Goal: Task Accomplishment & Management: Complete application form

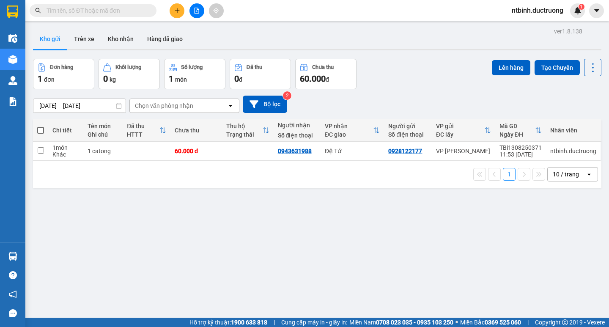
click at [187, 5] on div at bounding box center [196, 10] width 63 height 15
click at [181, 8] on button at bounding box center [177, 10] width 15 height 15
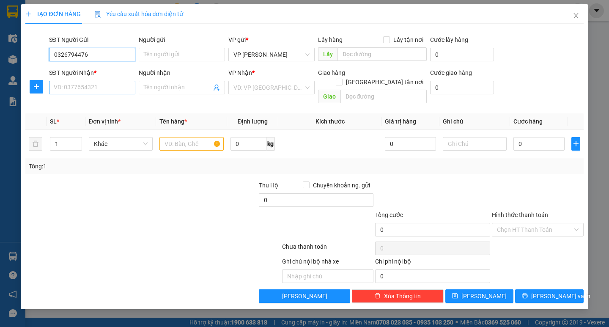
type input "0326794476"
click at [113, 94] on input "SĐT Người Nhận *" at bounding box center [92, 88] width 86 height 14
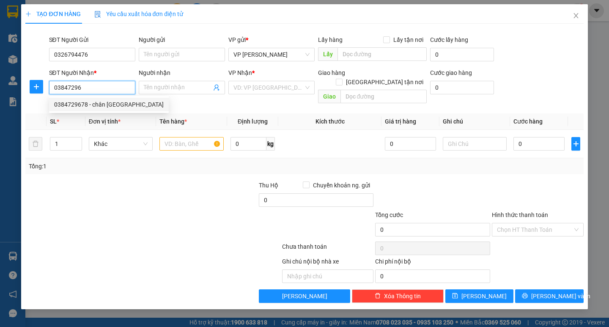
click at [111, 100] on div "0384729678 - chân [GEOGRAPHIC_DATA]" at bounding box center [109, 104] width 110 height 9
type input "0384729678"
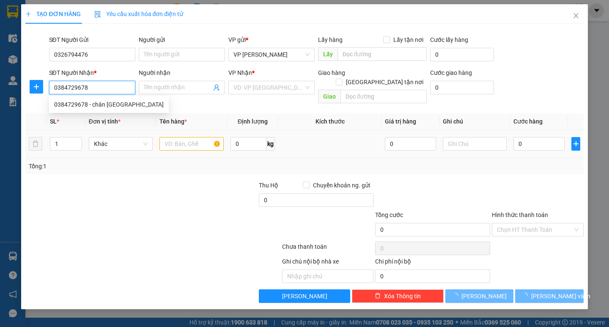
type input "chân cầu Hòa [GEOGRAPHIC_DATA]"
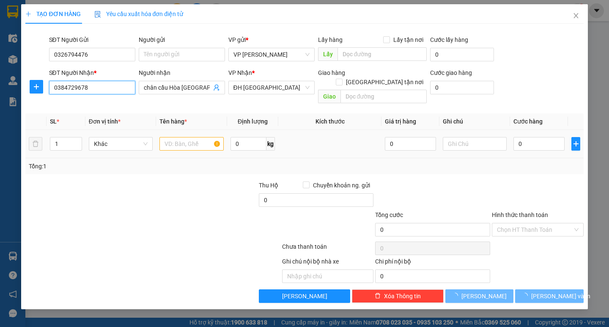
type input "0384729678"
click at [191, 138] on input "text" at bounding box center [191, 144] width 64 height 14
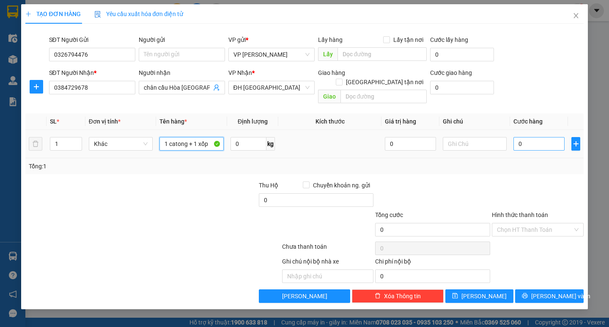
type input "1 catong + 1 xốp"
click at [527, 137] on input "0" at bounding box center [538, 144] width 51 height 14
click at [516, 138] on input "0" at bounding box center [538, 144] width 51 height 14
type input "80"
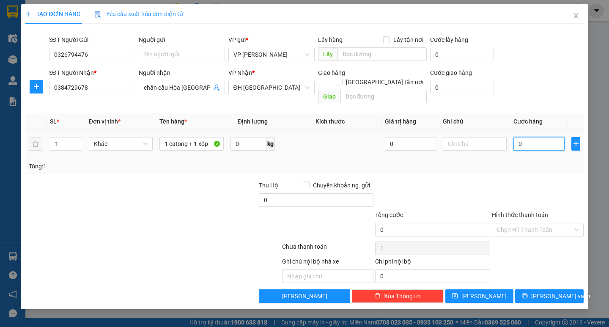
type input "80"
click at [522, 163] on div "Tổng: 1" at bounding box center [304, 166] width 558 height 16
type input "80.000"
click at [537, 223] on input "Hình thức thanh toán" at bounding box center [535, 229] width 76 height 13
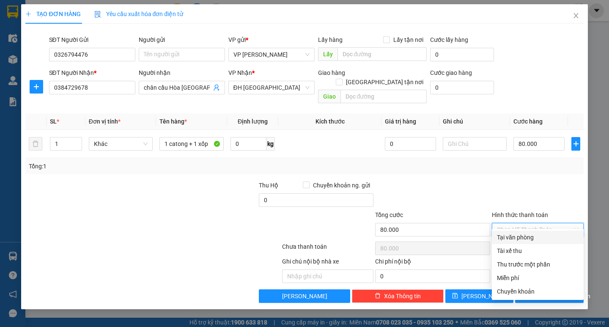
click at [535, 233] on div "Tại văn phòng" at bounding box center [538, 237] width 82 height 9
type input "0"
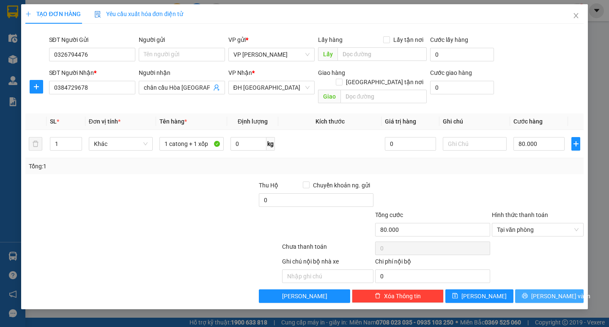
click at [542, 291] on span "[PERSON_NAME] và In" at bounding box center [560, 295] width 59 height 9
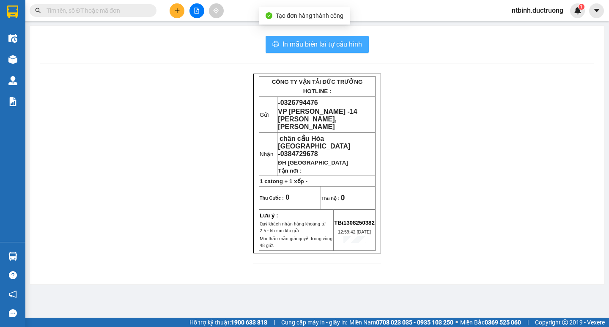
click at [307, 44] on span "In mẫu biên lai tự cấu hình" at bounding box center [323, 44] width 80 height 11
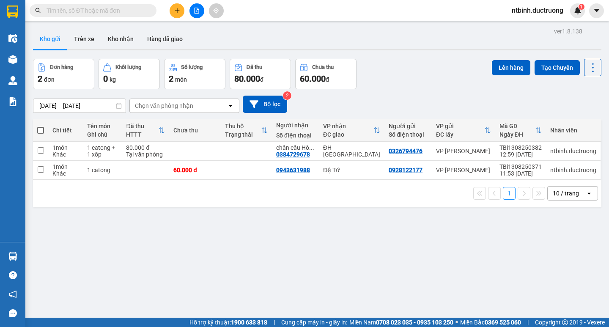
click at [176, 6] on button at bounding box center [177, 10] width 15 height 15
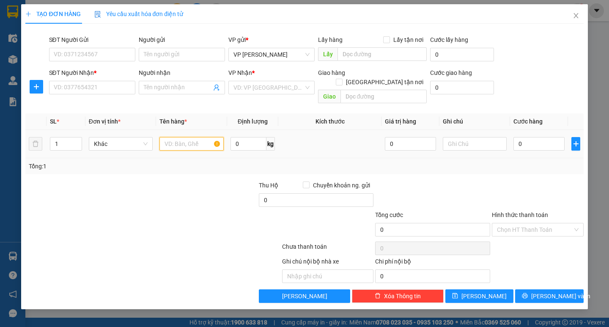
click at [200, 137] on input "text" at bounding box center [191, 144] width 64 height 14
type input "1 xốp"
click at [521, 137] on input "0" at bounding box center [538, 144] width 51 height 14
click at [517, 137] on input "0" at bounding box center [538, 144] width 51 height 14
type input "50"
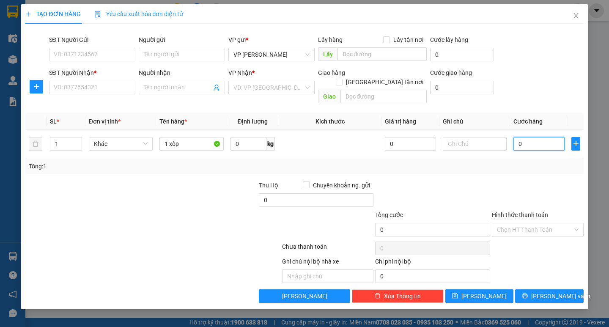
type input "50"
click at [525, 162] on div "Tổng: 1" at bounding box center [304, 166] width 551 height 9
type input "50.000"
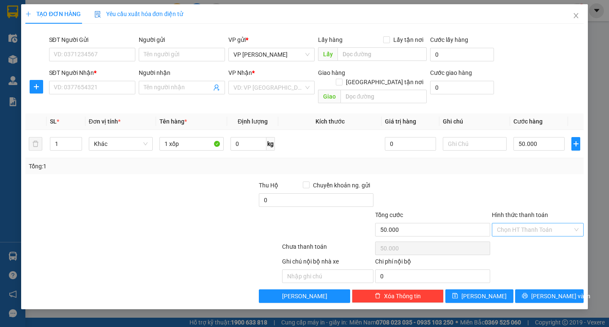
click at [540, 223] on input "Hình thức thanh toán" at bounding box center [535, 229] width 76 height 13
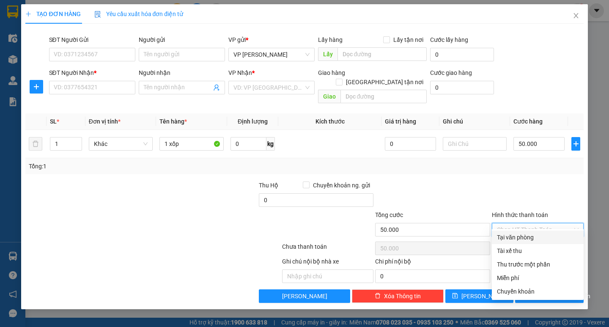
click at [537, 236] on div "Tại văn phòng" at bounding box center [538, 237] width 82 height 9
type input "0"
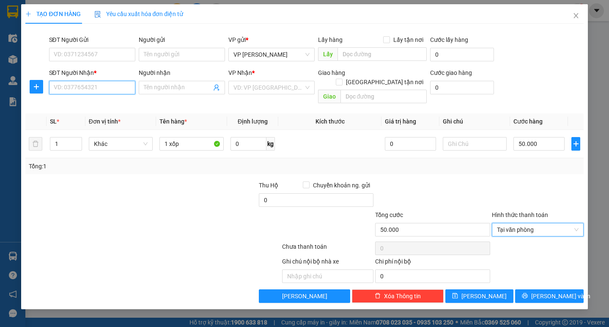
click at [81, 88] on input "SĐT Người Nhận *" at bounding box center [92, 88] width 86 height 14
type input "0967081885"
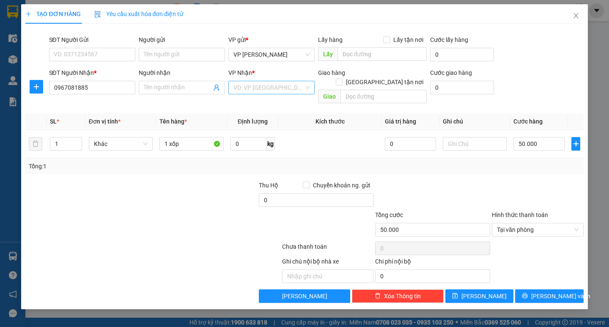
click at [250, 90] on input "search" at bounding box center [268, 87] width 70 height 13
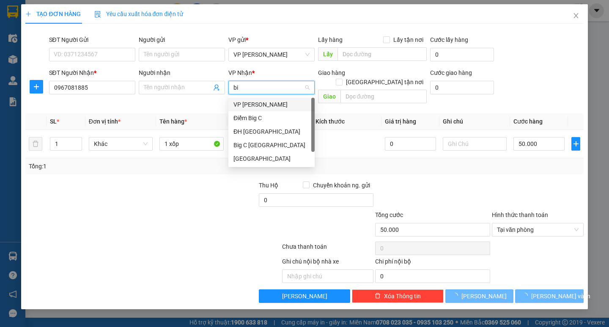
type input "big"
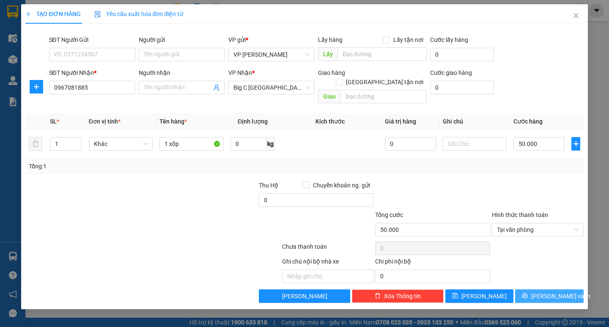
click at [543, 291] on span "[PERSON_NAME] và In" at bounding box center [560, 295] width 59 height 9
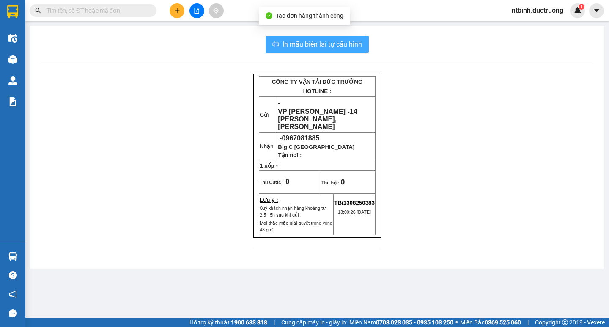
click at [308, 37] on button "In mẫu biên lai tự cấu hình" at bounding box center [317, 44] width 103 height 17
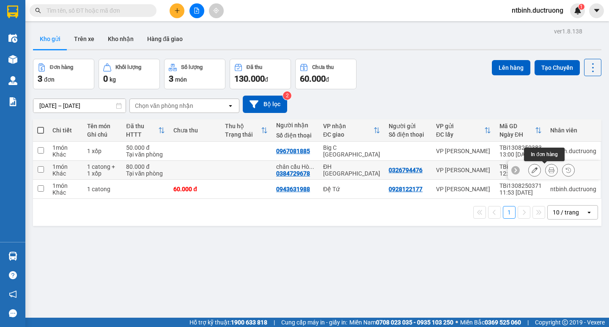
click at [549, 170] on icon at bounding box center [552, 170] width 6 height 6
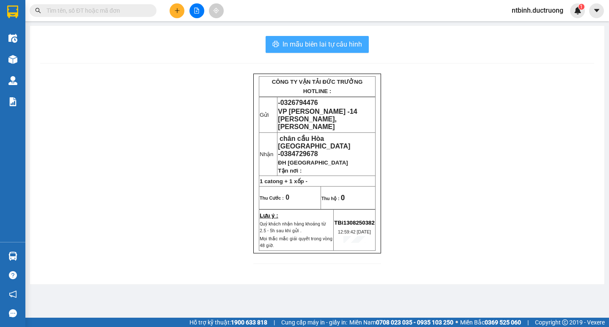
click at [328, 48] on span "In mẫu biên lai tự cấu hình" at bounding box center [323, 44] width 80 height 11
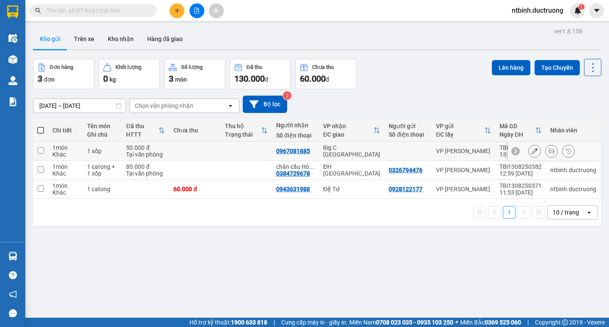
click at [546, 155] on button at bounding box center [552, 151] width 12 height 15
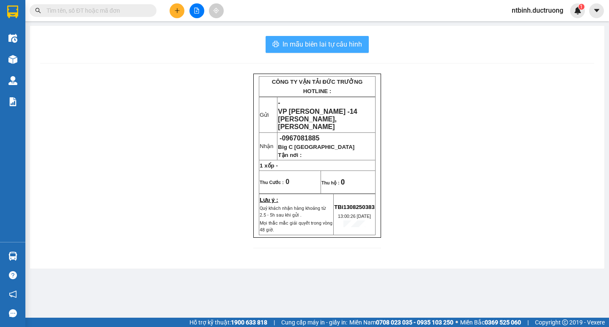
click at [300, 46] on span "In mẫu biên lai tự cấu hình" at bounding box center [323, 44] width 80 height 11
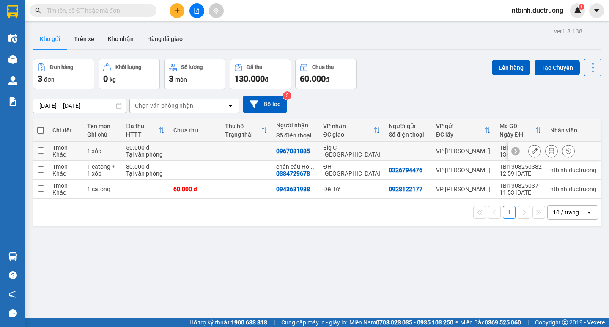
click at [239, 145] on td at bounding box center [246, 151] width 51 height 19
checkbox input "true"
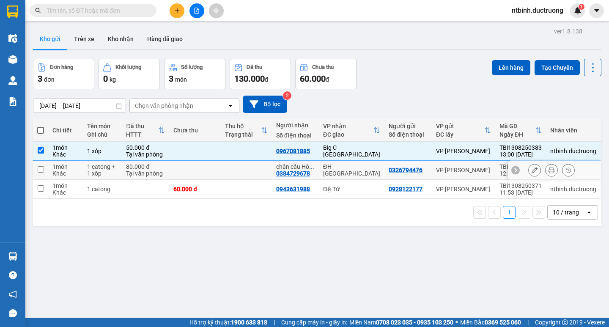
click at [230, 169] on td at bounding box center [246, 170] width 51 height 19
checkbox input "true"
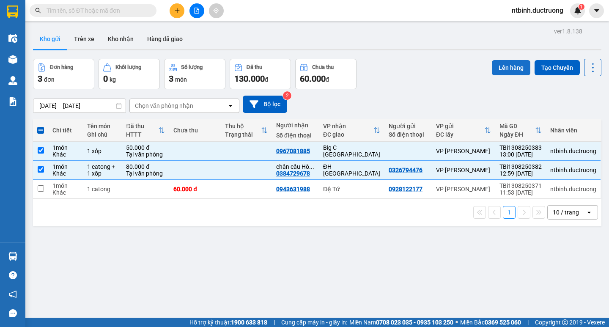
click at [502, 71] on button "Lên hàng" at bounding box center [511, 67] width 38 height 15
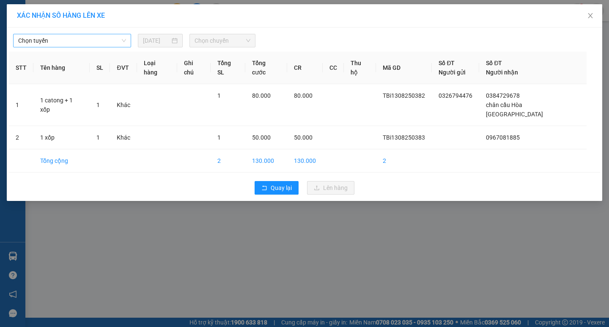
click at [94, 46] on span "Chọn tuyến" at bounding box center [72, 40] width 108 height 13
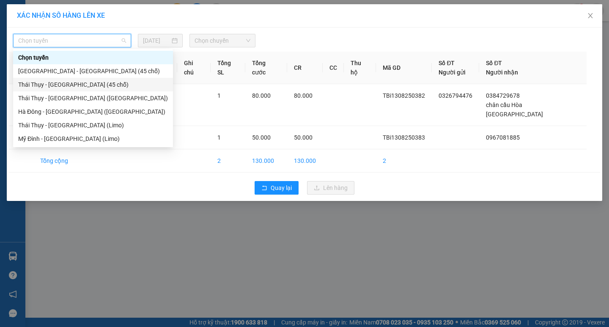
click at [93, 77] on div "[GEOGRAPHIC_DATA] - [GEOGRAPHIC_DATA] (45 chỗ)" at bounding box center [93, 71] width 160 height 14
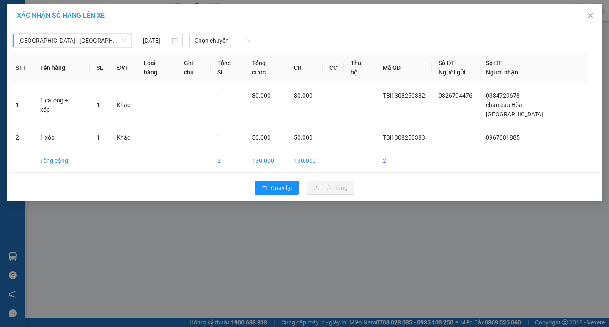
click at [87, 46] on span "[GEOGRAPHIC_DATA] - [GEOGRAPHIC_DATA] (45 chỗ)" at bounding box center [72, 40] width 108 height 13
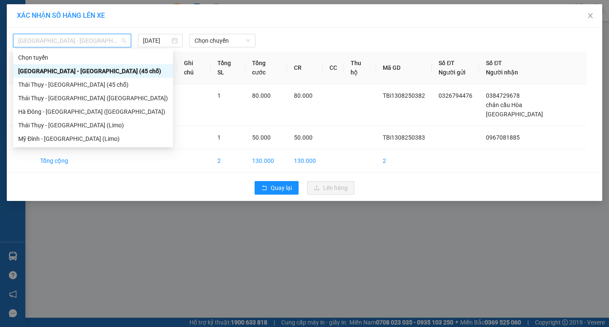
click at [83, 69] on div "[GEOGRAPHIC_DATA] - [GEOGRAPHIC_DATA] (45 chỗ)" at bounding box center [93, 70] width 150 height 9
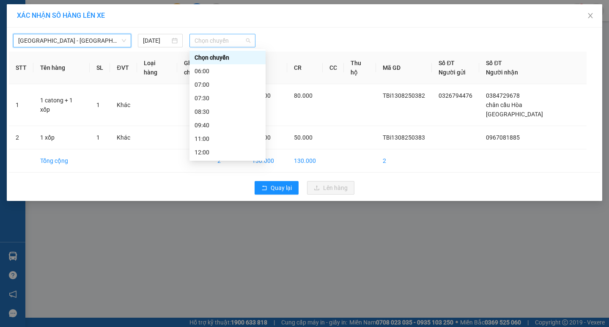
click at [209, 42] on span "Chọn chuyến" at bounding box center [223, 40] width 56 height 13
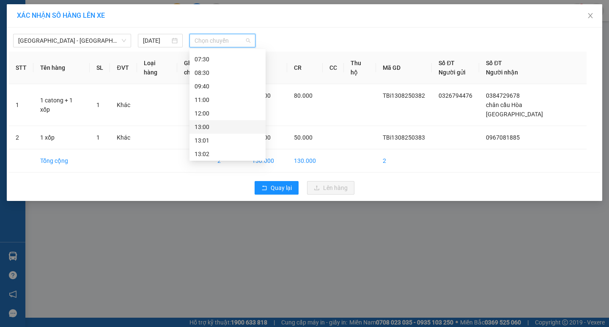
click at [220, 123] on div "13:00" at bounding box center [228, 126] width 66 height 9
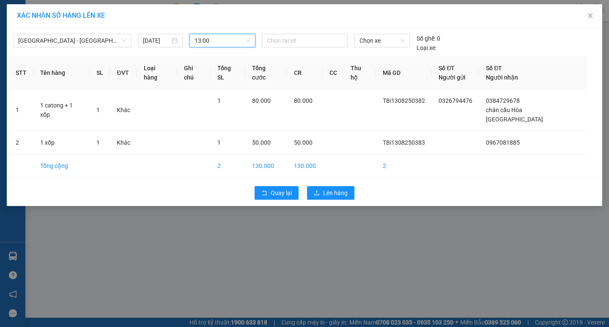
click at [328, 172] on div "[GEOGRAPHIC_DATA] - [GEOGRAPHIC_DATA] (45 chỗ) [DATE] 13:00 13:00 Chọn tài xế C…" at bounding box center [304, 116] width 595 height 178
click at [329, 188] on span "Lên hàng" at bounding box center [335, 192] width 25 height 9
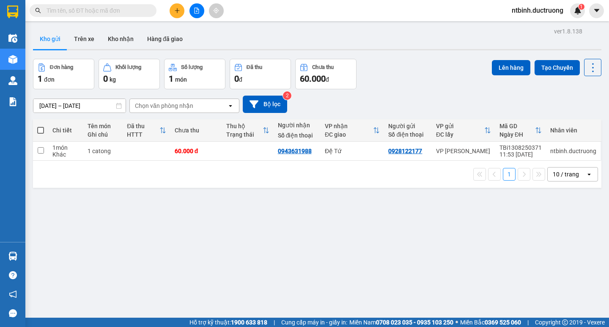
click at [178, 11] on icon "plus" at bounding box center [177, 11] width 6 height 6
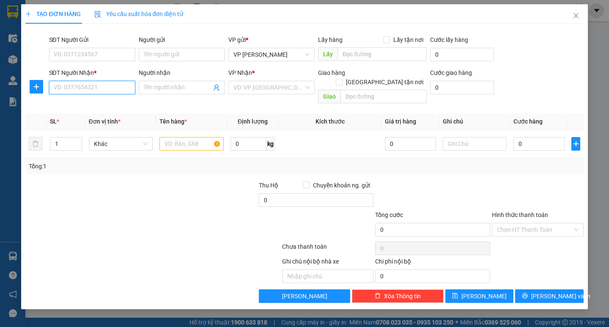
click at [98, 87] on input "SĐT Người Nhận *" at bounding box center [92, 88] width 86 height 14
click at [95, 103] on div "0914421369 - ngã 3 kỳ đồng" at bounding box center [92, 104] width 76 height 9
type input "0914421369"
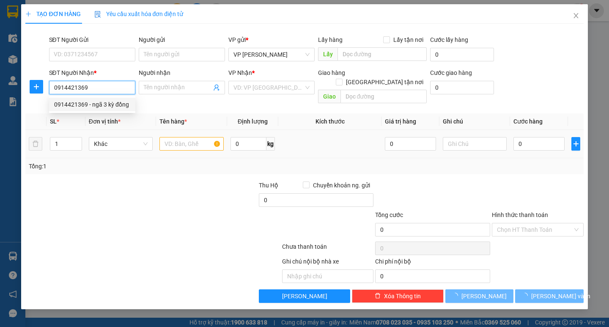
type input "ngã 3 kỳ đồng"
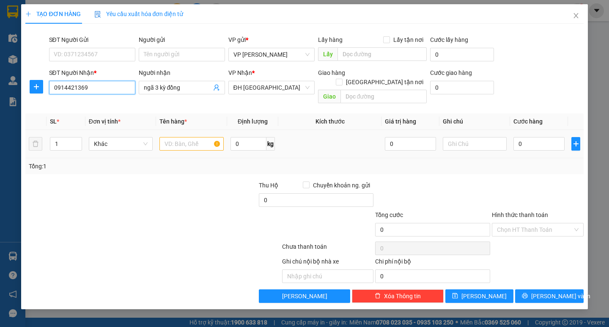
type input "0914421369"
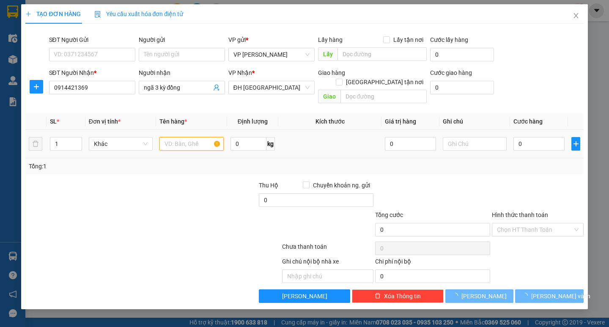
click at [183, 137] on input "text" at bounding box center [191, 144] width 64 height 14
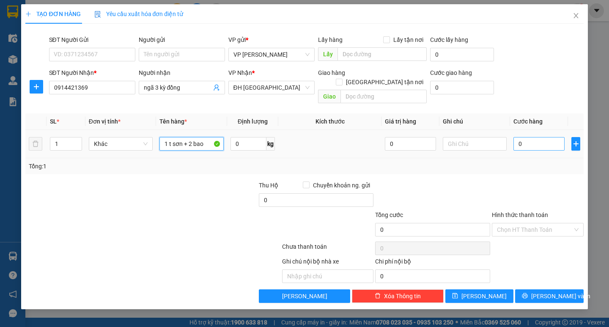
type input "1 t sơn + 2 bao"
click at [522, 137] on input "0" at bounding box center [538, 144] width 51 height 14
click at [518, 137] on input "0" at bounding box center [538, 144] width 51 height 14
type input "80"
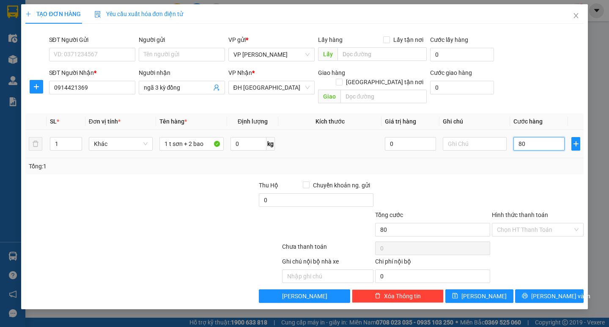
type input "80"
click at [545, 293] on button "[PERSON_NAME] và In" at bounding box center [549, 296] width 68 height 14
type input "80.000"
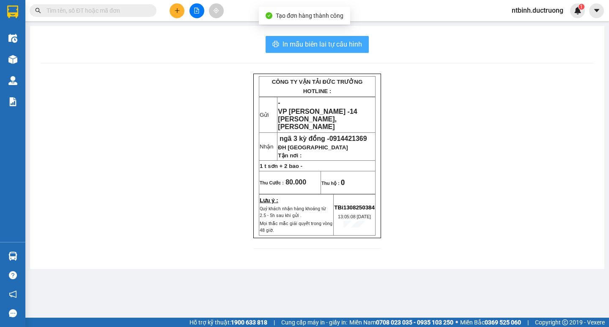
click at [335, 42] on span "In mẫu biên lai tự cấu hình" at bounding box center [323, 44] width 80 height 11
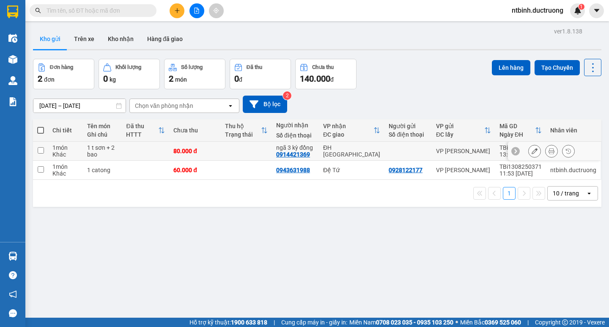
click at [239, 148] on td at bounding box center [246, 151] width 51 height 19
checkbox input "true"
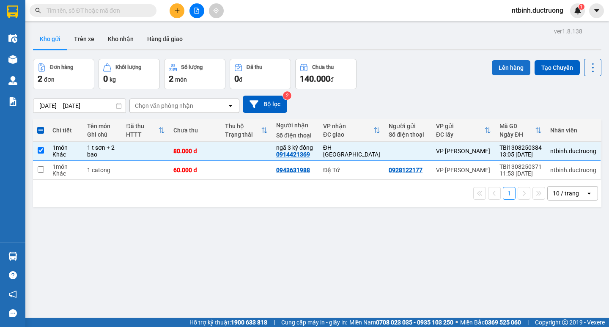
click at [513, 65] on button "Lên hàng" at bounding box center [511, 67] width 38 height 15
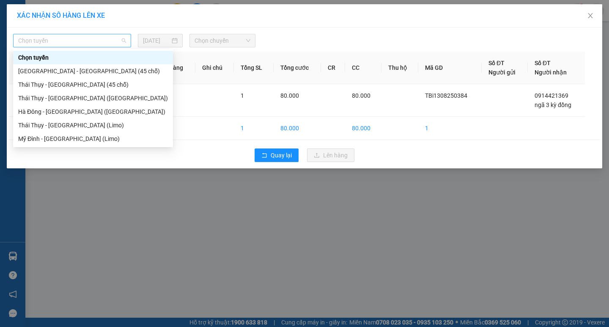
click at [96, 42] on span "Chọn tuyến" at bounding box center [72, 40] width 108 height 13
click at [95, 63] on div "Chọn tuyến" at bounding box center [93, 58] width 160 height 14
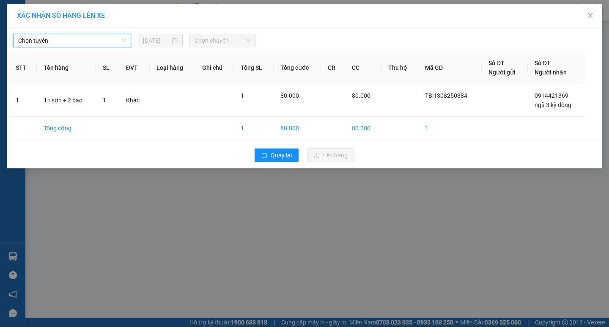
click at [106, 43] on span "Chọn tuyến" at bounding box center [72, 40] width 108 height 13
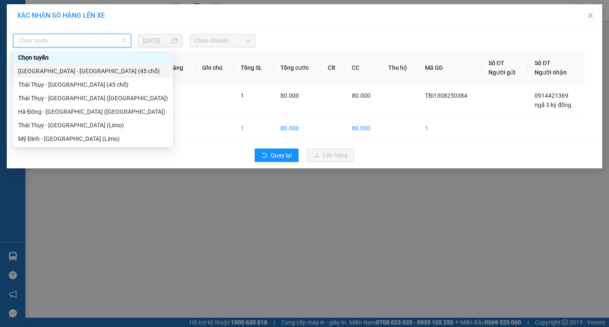
click at [99, 67] on div "[GEOGRAPHIC_DATA] - [GEOGRAPHIC_DATA] (45 chỗ)" at bounding box center [93, 70] width 150 height 9
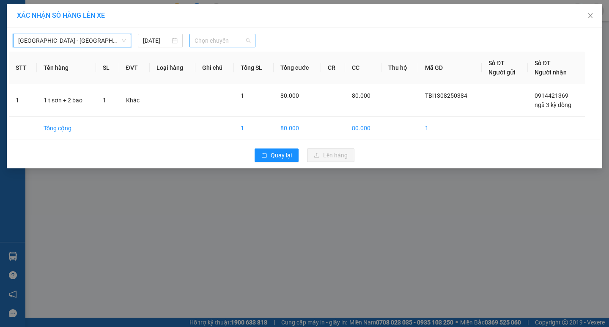
click at [224, 46] on span "Chọn chuyến" at bounding box center [223, 40] width 56 height 13
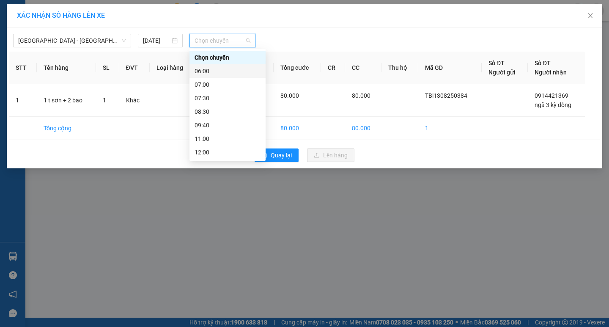
scroll to position [34, 0]
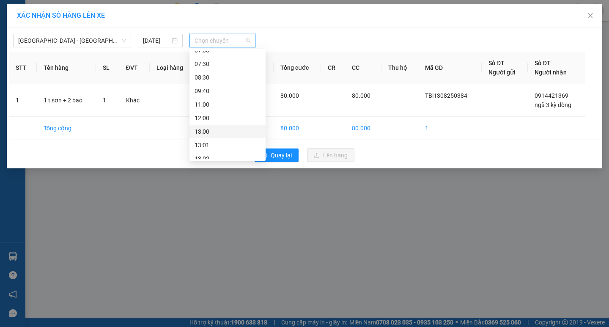
click at [217, 134] on div "13:00" at bounding box center [228, 131] width 66 height 9
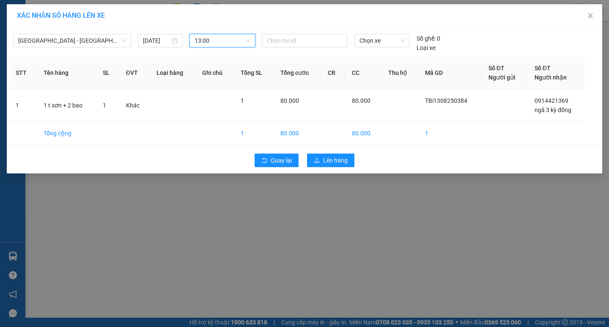
click at [353, 173] on div "[GEOGRAPHIC_DATA] - [GEOGRAPHIC_DATA] (45 chỗ) [DATE] 13:00 13:00 Chọn tài xế C…" at bounding box center [304, 100] width 595 height 146
click at [337, 165] on button "Lên hàng" at bounding box center [330, 161] width 47 height 14
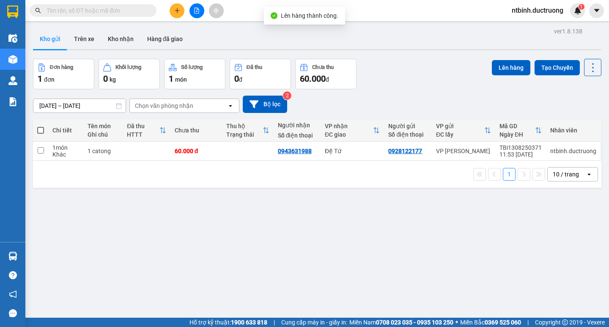
click at [195, 9] on icon "file-add" at bounding box center [197, 11] width 5 height 6
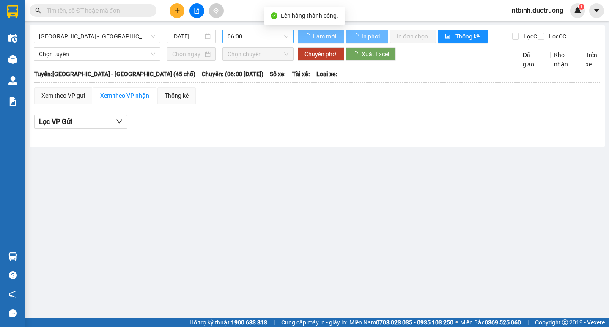
click at [259, 35] on span "06:00" at bounding box center [258, 36] width 61 height 13
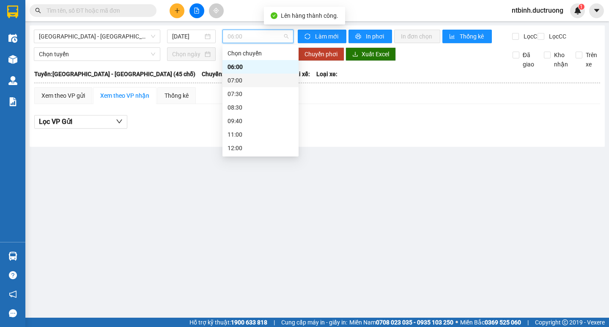
scroll to position [69, 0]
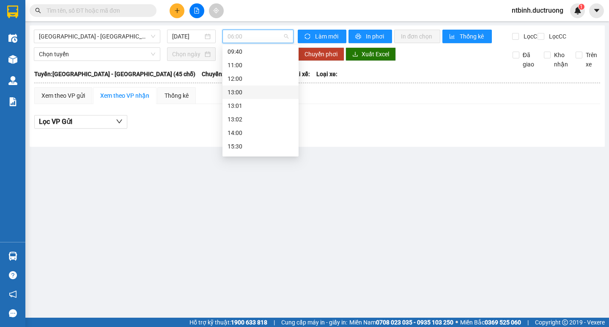
click at [250, 91] on div "13:00" at bounding box center [261, 92] width 66 height 9
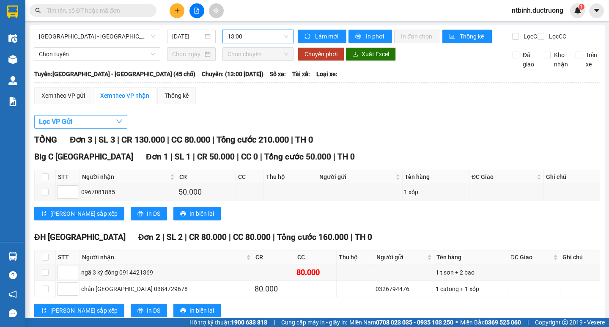
click at [64, 127] on span "Lọc VP Gửi" at bounding box center [55, 121] width 33 height 11
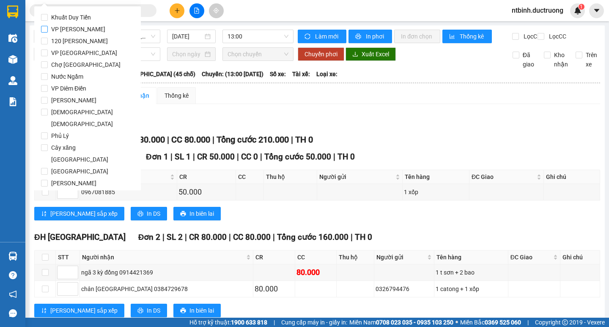
click at [70, 26] on span "VP [PERSON_NAME]" at bounding box center [78, 29] width 61 height 12
click at [48, 26] on input "VP [PERSON_NAME]" at bounding box center [44, 29] width 7 height 7
checkbox input "true"
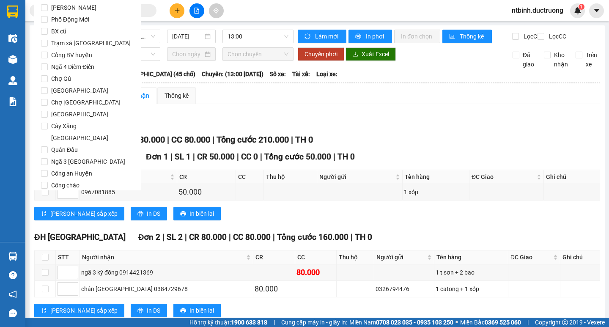
scroll to position [704, 0]
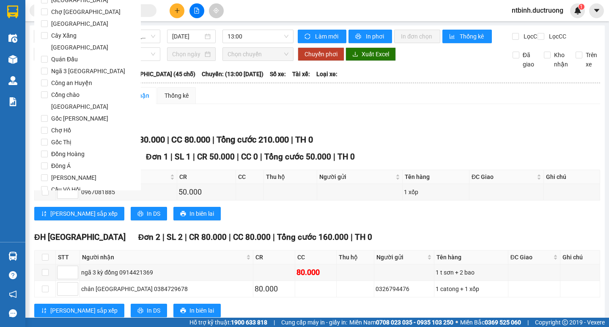
click at [47, 231] on button "Lọc" at bounding box center [52, 238] width 23 height 14
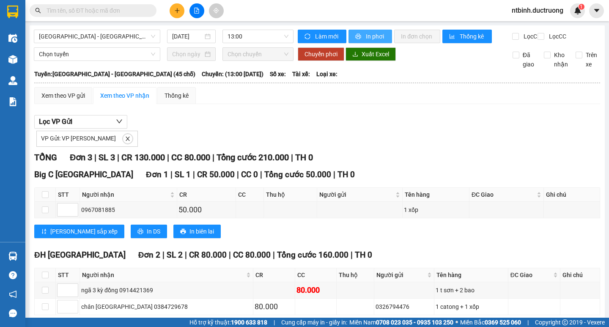
click at [378, 36] on span "In phơi" at bounding box center [375, 36] width 19 height 9
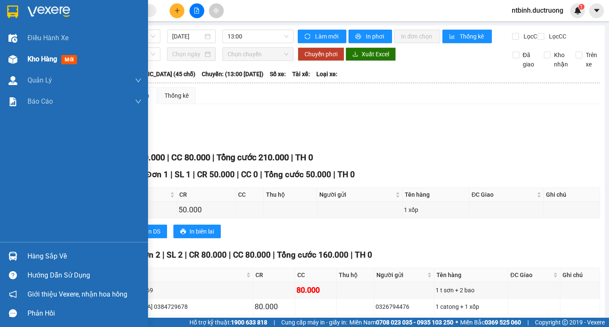
click at [13, 56] on img at bounding box center [12, 59] width 9 height 9
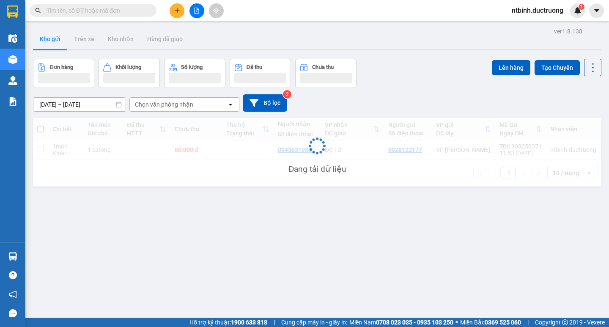
click at [170, 12] on button at bounding box center [177, 10] width 15 height 15
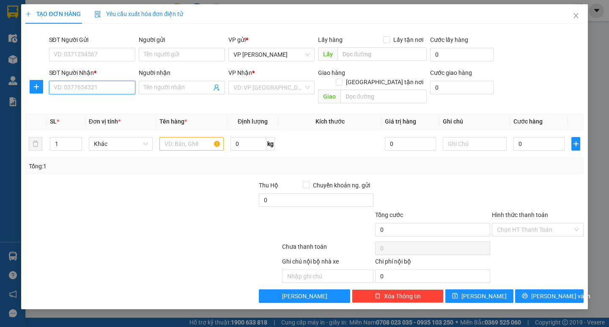
click at [93, 92] on input "SĐT Người Nhận *" at bounding box center [92, 88] width 86 height 14
click at [100, 99] on div "0949418859" at bounding box center [92, 105] width 86 height 14
click at [287, 88] on span "VP [PERSON_NAME]" at bounding box center [271, 87] width 76 height 13
type input "0949418859"
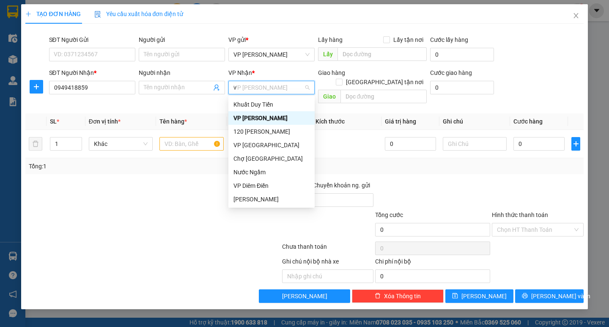
type input "vp"
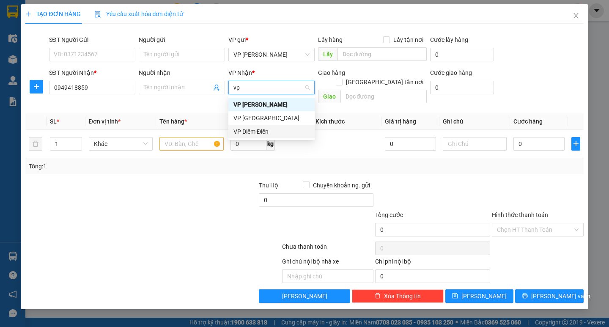
click at [257, 131] on div "VP Diêm Điền" at bounding box center [271, 131] width 76 height 9
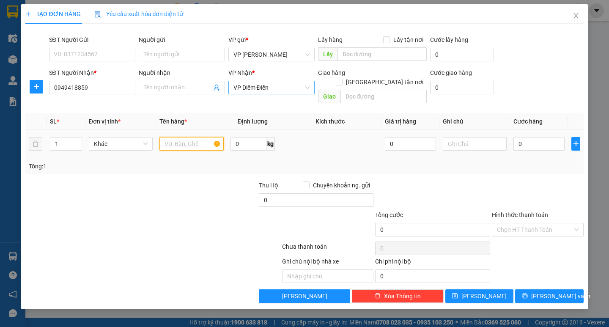
click at [194, 137] on input "text" at bounding box center [191, 144] width 64 height 14
type input "1 xe máy"
click at [211, 196] on div at bounding box center [199, 196] width 117 height 30
click at [464, 137] on input "text" at bounding box center [475, 144] width 64 height 14
type input "theo người"
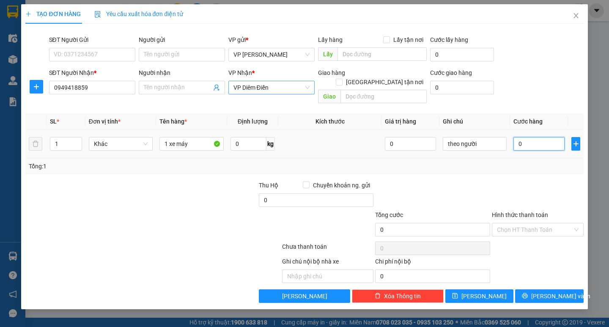
click at [529, 137] on input "0" at bounding box center [538, 144] width 51 height 14
click at [520, 137] on input "0" at bounding box center [538, 144] width 51 height 14
type input "20"
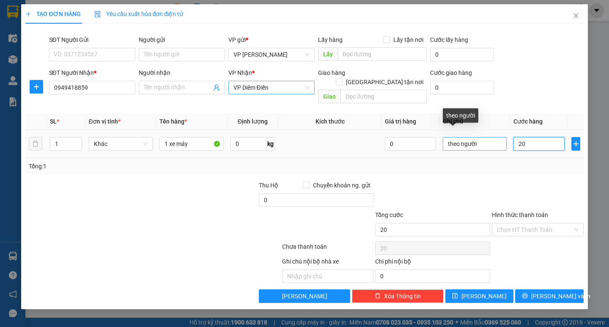
type input "250"
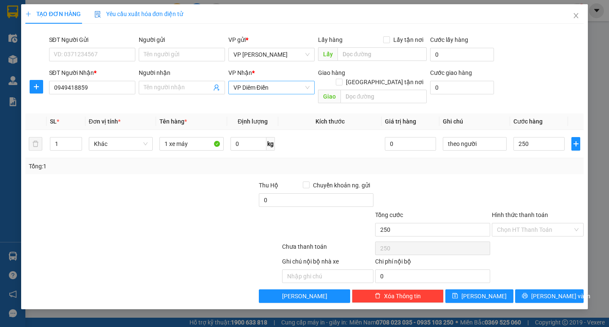
click at [528, 162] on div "Tổng: 1" at bounding box center [304, 166] width 551 height 9
type input "250.000"
click at [534, 223] on input "Hình thức thanh toán" at bounding box center [535, 229] width 76 height 13
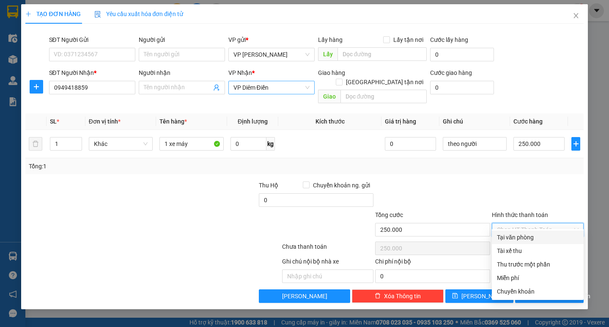
click at [536, 236] on div "Tại văn phòng" at bounding box center [538, 237] width 82 height 9
type input "0"
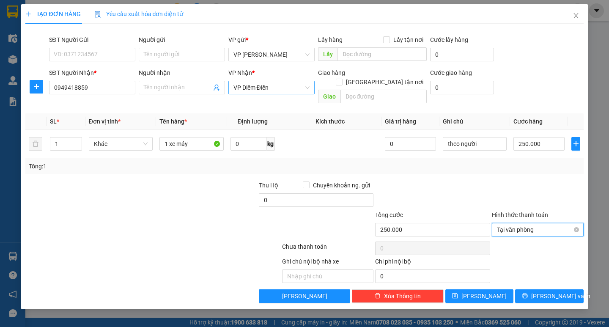
click at [530, 223] on span "Tại văn phòng" at bounding box center [538, 229] width 82 height 13
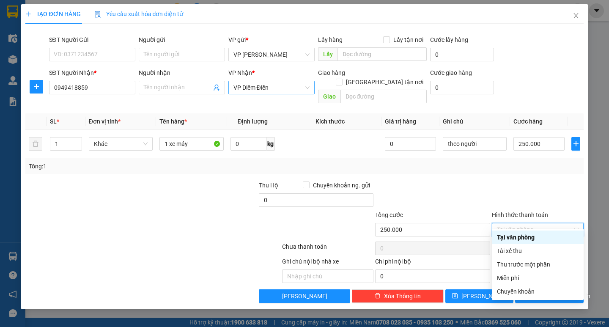
click at [530, 182] on div at bounding box center [537, 196] width 93 height 30
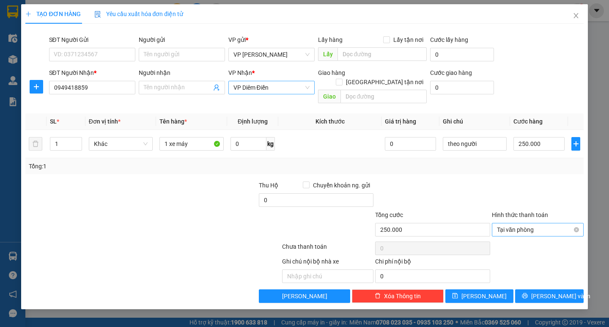
click at [533, 223] on span "Tại văn phòng" at bounding box center [538, 229] width 82 height 13
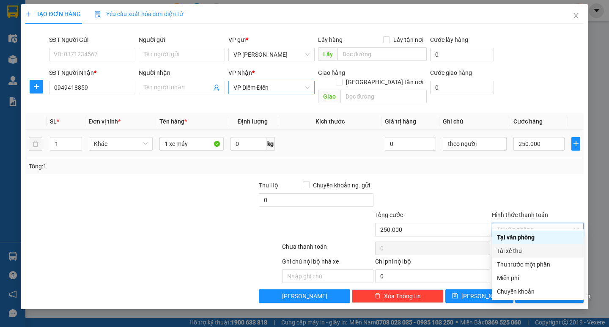
click at [522, 147] on td "250.000" at bounding box center [539, 144] width 58 height 28
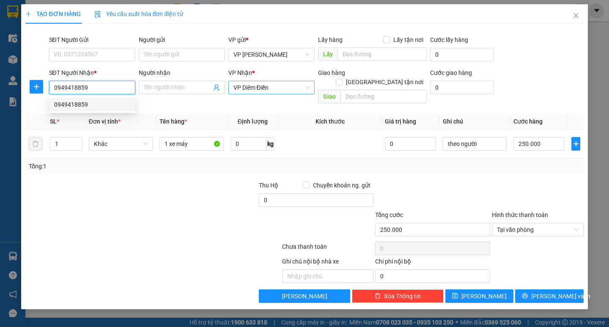
drag, startPoint x: 91, startPoint y: 87, endPoint x: 44, endPoint y: 90, distance: 47.0
click at [44, 90] on div "SĐT Người Nhận * 0949418859 Người nhận Tên người nhận VP Nhận * VP Diêm Điền Gi…" at bounding box center [305, 87] width 560 height 39
click at [88, 104] on div "0949418859" at bounding box center [92, 104] width 76 height 9
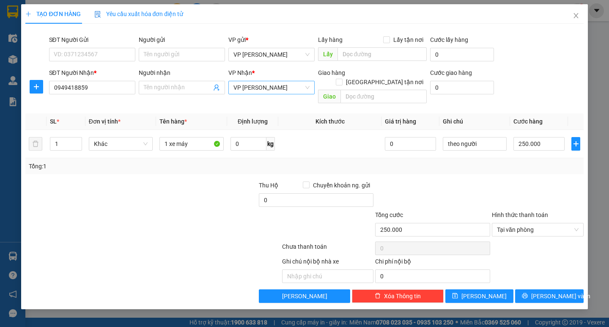
click at [96, 80] on div "SĐT Người Nhận *" at bounding box center [92, 74] width 86 height 13
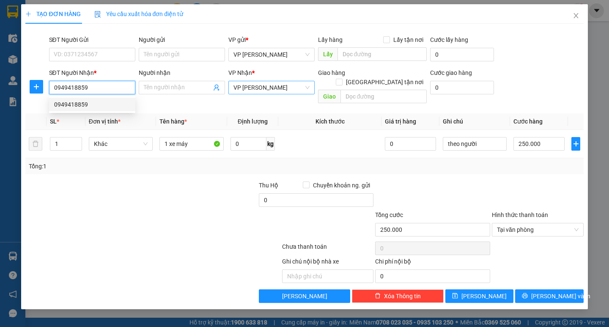
drag, startPoint x: 94, startPoint y: 84, endPoint x: 49, endPoint y: 92, distance: 46.0
click at [49, 92] on input "0949418859" at bounding box center [92, 88] width 86 height 14
click at [574, 16] on icon "close" at bounding box center [576, 15] width 7 height 7
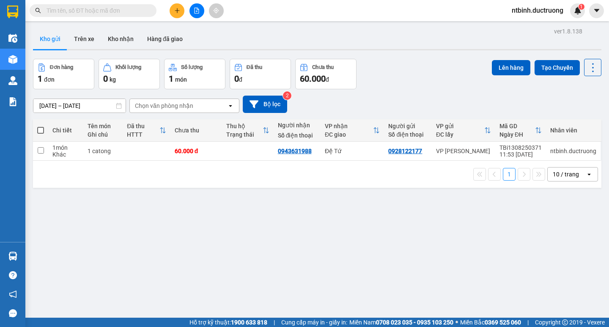
click at [177, 15] on button at bounding box center [177, 10] width 15 height 15
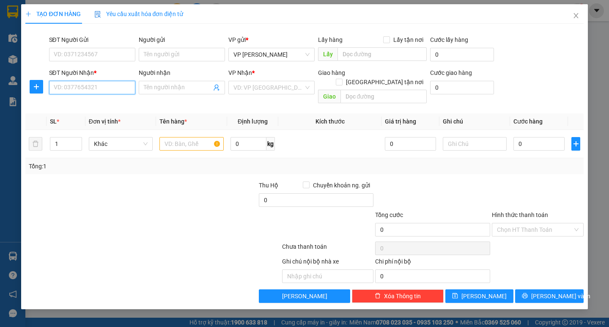
click at [90, 88] on input "SĐT Người Nhận *" at bounding box center [92, 88] width 86 height 14
paste input "0949418859"
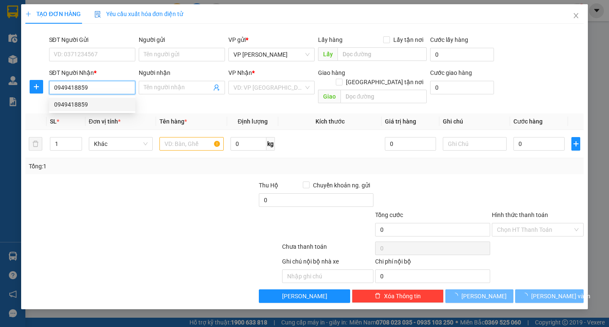
click at [90, 104] on div "0949418859" at bounding box center [92, 104] width 76 height 9
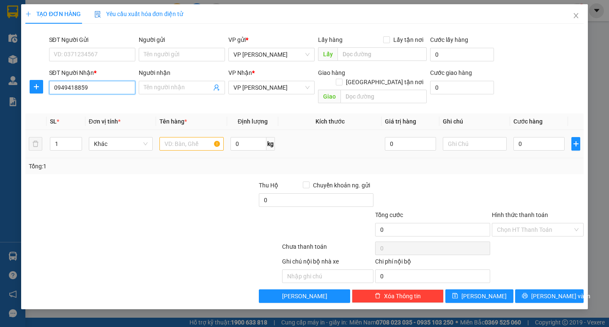
type input "0949418859"
click at [195, 137] on input "text" at bounding box center [191, 144] width 64 height 14
click at [257, 95] on div "VP Nhận * VP [PERSON_NAME]" at bounding box center [271, 83] width 86 height 30
click at [263, 92] on span "VP [PERSON_NAME]" at bounding box center [271, 87] width 76 height 13
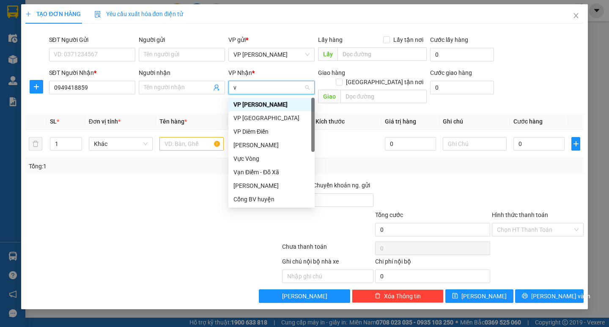
type input "vp"
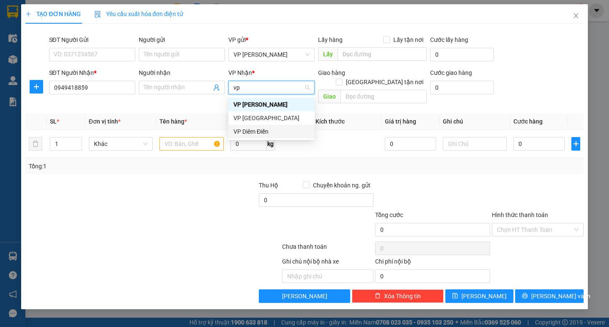
click at [251, 127] on div "VP Diêm Điền" at bounding box center [271, 131] width 76 height 9
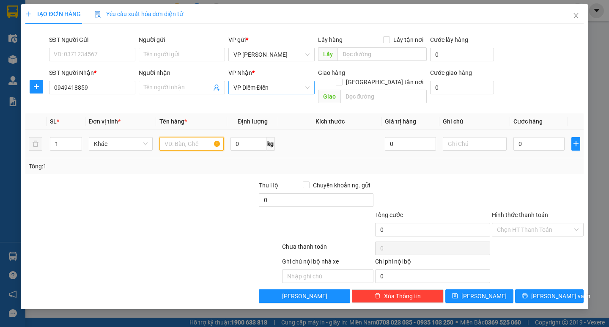
click at [207, 137] on input "text" at bounding box center [191, 144] width 64 height 14
type input "1 xe máy"
click at [168, 227] on div at bounding box center [106, 225] width 163 height 30
click at [518, 137] on input "0" at bounding box center [538, 144] width 51 height 14
type input "10"
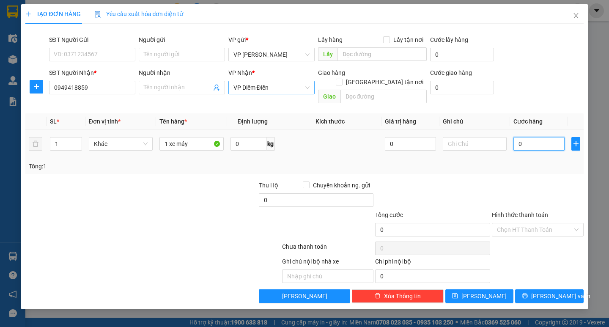
type input "10"
type input "150"
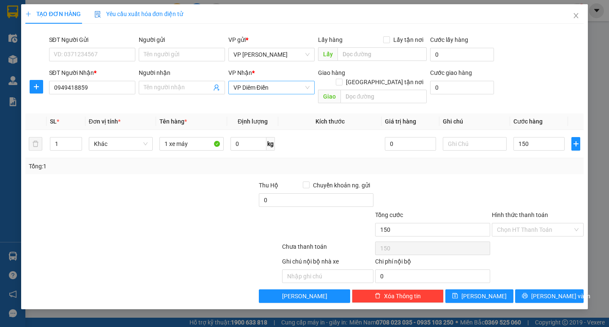
click at [527, 164] on div "Tổng: 1" at bounding box center [304, 166] width 558 height 16
type input "150.000"
click at [535, 137] on input "150.000" at bounding box center [538, 144] width 51 height 14
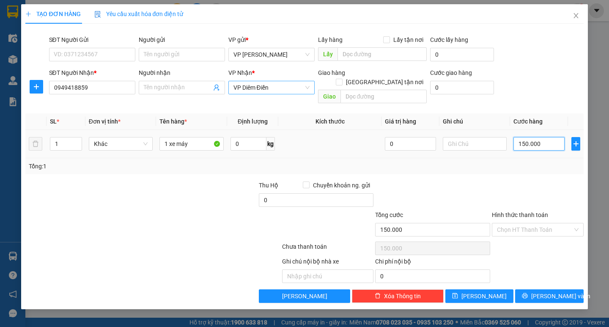
type input "0"
click at [516, 140] on input "0" at bounding box center [538, 144] width 51 height 14
type input "20"
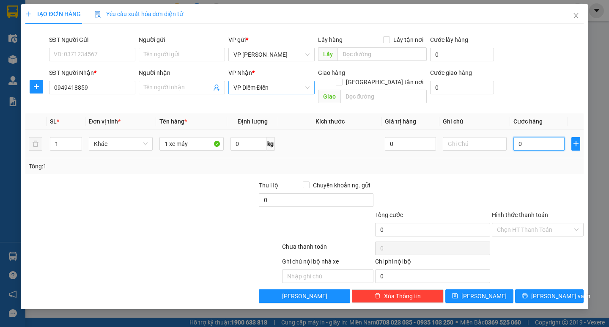
type input "20"
type input "250"
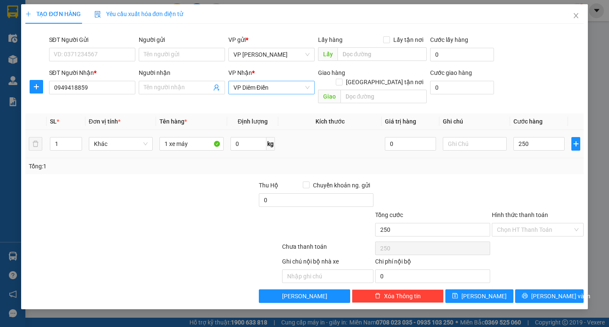
click at [518, 162] on div "Tổng: 1" at bounding box center [304, 166] width 551 height 9
type input "250.000"
click at [523, 226] on input "Hình thức thanh toán" at bounding box center [535, 229] width 76 height 13
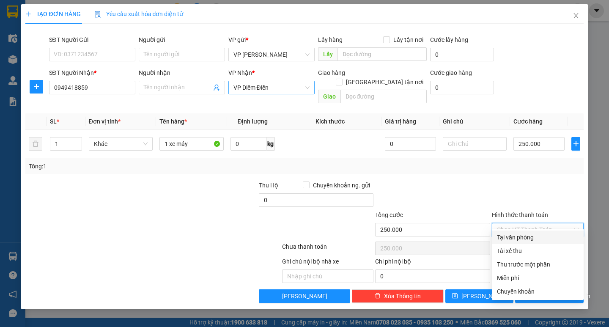
click at [525, 235] on div "Tại văn phòng" at bounding box center [538, 237] width 82 height 9
type input "0"
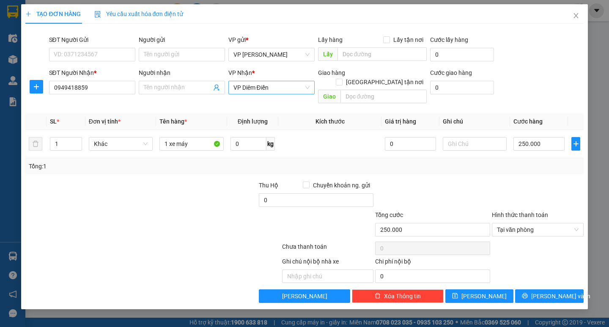
click at [477, 181] on div at bounding box center [432, 196] width 117 height 30
click at [176, 181] on div at bounding box center [199, 196] width 117 height 30
click at [167, 210] on div at bounding box center [106, 225] width 163 height 30
click at [151, 187] on div at bounding box center [199, 196] width 117 height 30
click at [525, 137] on input "250.000" at bounding box center [538, 144] width 51 height 14
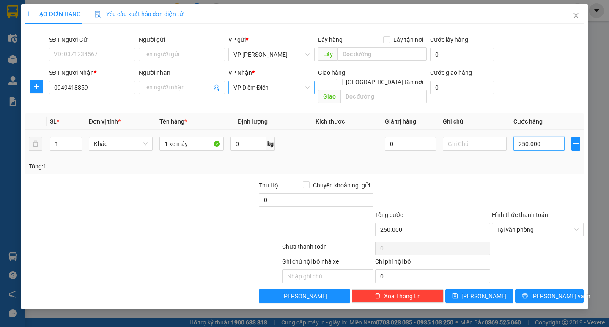
type input "0"
click at [515, 137] on input "0" at bounding box center [538, 144] width 51 height 14
type input "30"
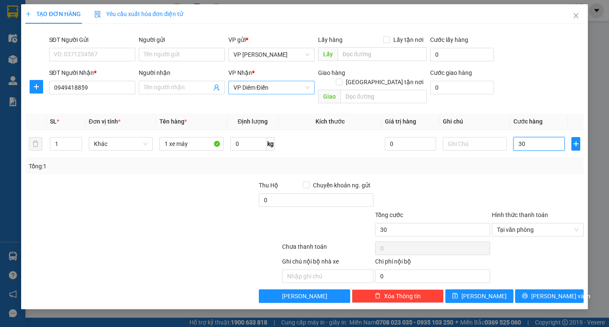
type input "300"
click at [527, 163] on div "Tổng: 1" at bounding box center [304, 166] width 558 height 16
type input "300.000"
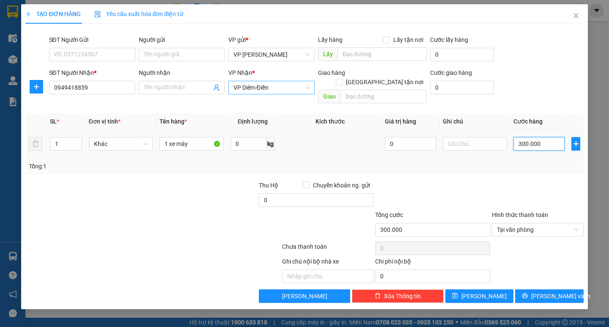
click at [537, 137] on input "300.000" at bounding box center [538, 144] width 51 height 14
type input "0"
click at [516, 137] on input "0" at bounding box center [538, 144] width 51 height 14
type input "20"
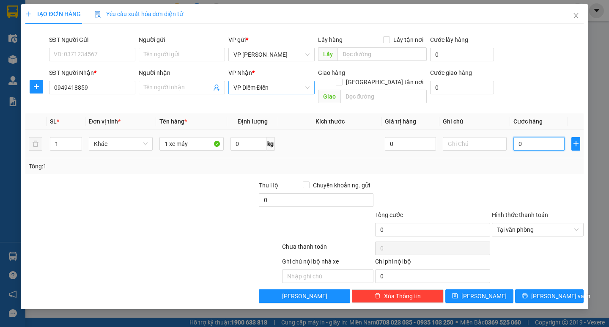
type input "20"
type input "250"
type input "250.000"
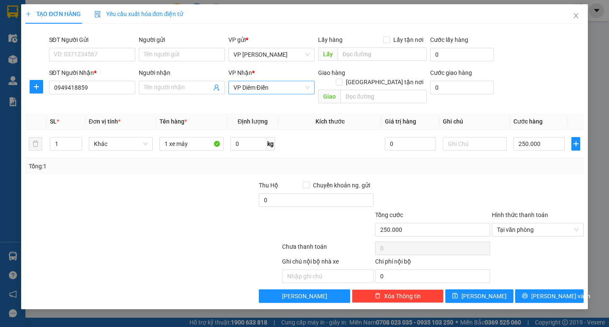
click at [516, 162] on div "Tổng: 1" at bounding box center [304, 166] width 551 height 9
click at [558, 291] on span "[PERSON_NAME] và In" at bounding box center [560, 295] width 59 height 9
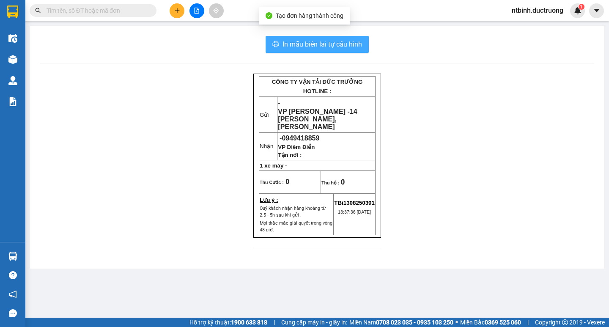
click at [346, 50] on button "In mẫu biên lai tự cấu hình" at bounding box center [317, 44] width 103 height 17
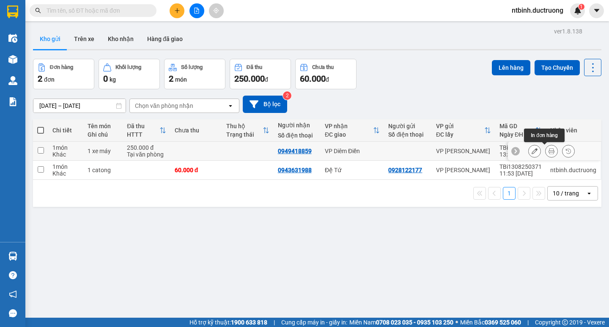
click at [546, 154] on button at bounding box center [552, 151] width 12 height 15
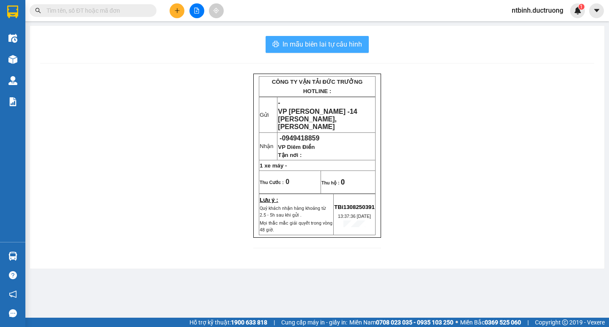
click at [271, 43] on button "In mẫu biên lai tự cấu hình" at bounding box center [317, 44] width 103 height 17
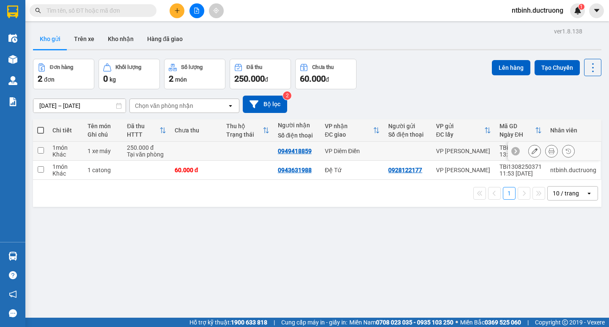
click at [532, 151] on icon at bounding box center [535, 151] width 6 height 6
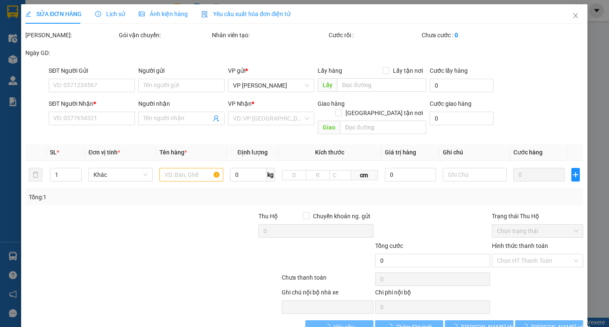
type input "0949418859"
type input "250.000"
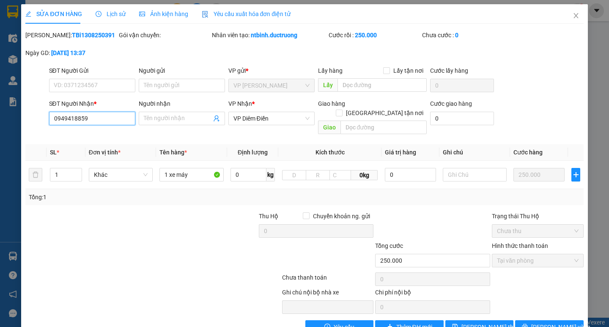
click at [85, 117] on input "0949418859" at bounding box center [92, 119] width 86 height 14
type input "0949417438"
click at [477, 322] on span "[PERSON_NAME] thay đổi" at bounding box center [495, 326] width 68 height 9
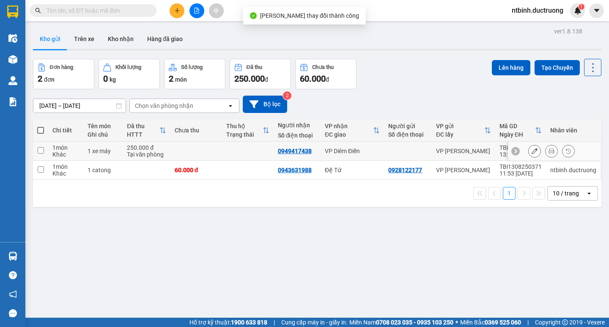
click at [226, 157] on td at bounding box center [248, 151] width 52 height 19
checkbox input "true"
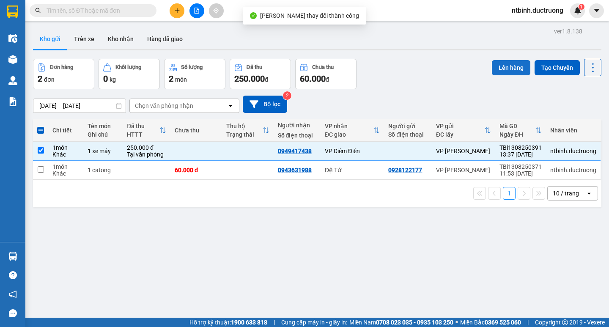
click at [502, 70] on button "Lên hàng" at bounding box center [511, 67] width 38 height 15
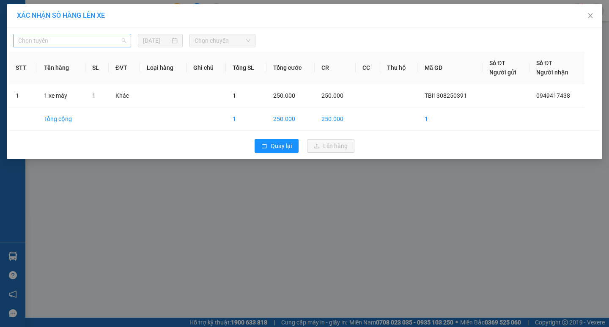
click at [112, 42] on span "Chọn tuyến" at bounding box center [72, 40] width 108 height 13
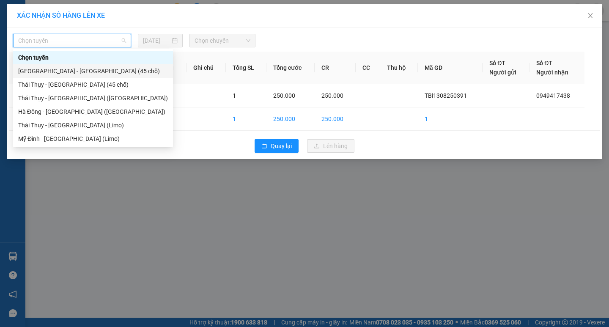
click at [106, 66] on div "[GEOGRAPHIC_DATA] - [GEOGRAPHIC_DATA] (45 chỗ)" at bounding box center [93, 71] width 160 height 14
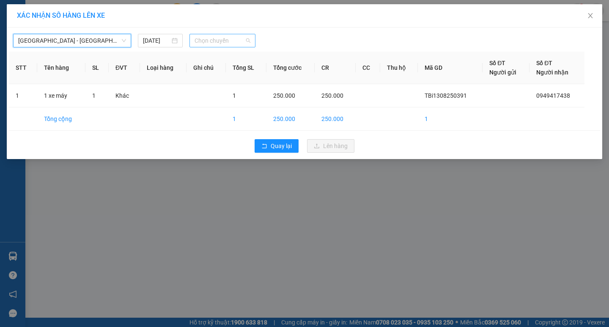
click at [217, 41] on span "Chọn chuyến" at bounding box center [223, 40] width 56 height 13
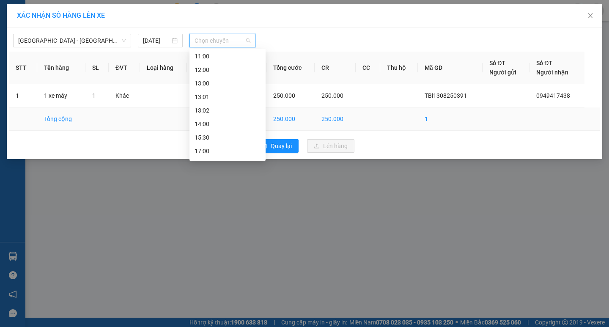
scroll to position [122, 0]
click at [209, 85] on div "14:00" at bounding box center [228, 84] width 66 height 9
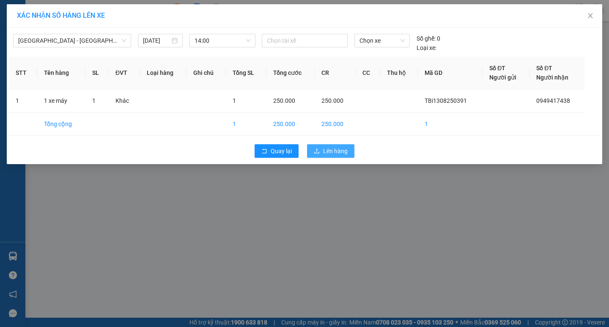
click at [336, 153] on span "Lên hàng" at bounding box center [335, 150] width 25 height 9
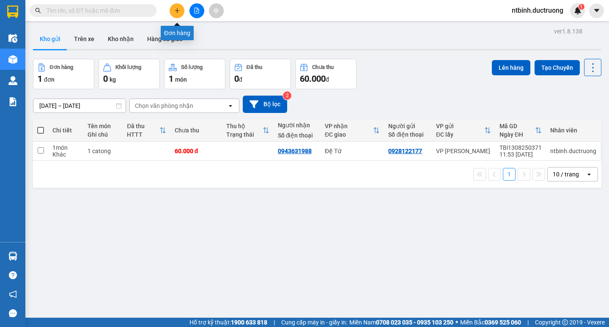
click at [173, 12] on button at bounding box center [177, 10] width 15 height 15
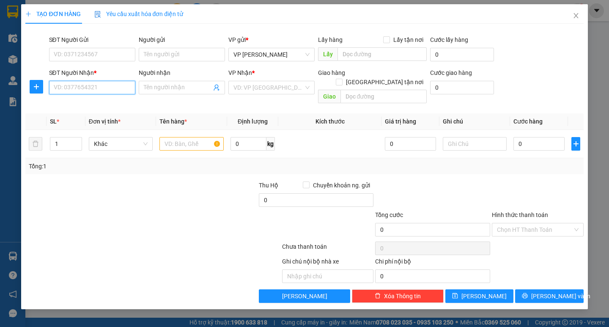
click at [67, 91] on input "SĐT Người Nhận *" at bounding box center [92, 88] width 86 height 14
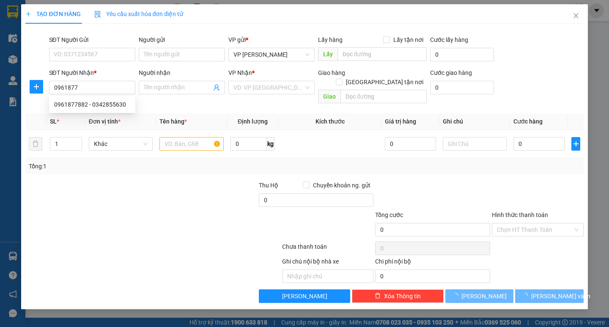
click at [86, 95] on div "SĐT Người Nhận * 0961877" at bounding box center [92, 83] width 86 height 30
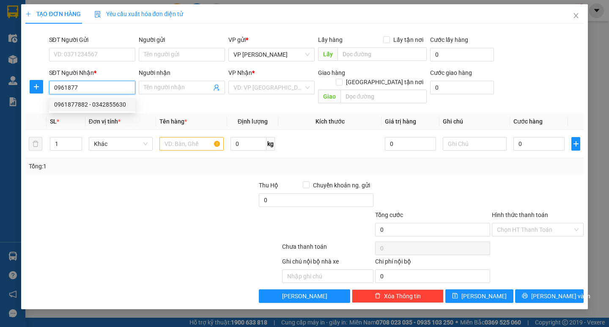
click at [90, 100] on body "Kết quả tìm kiếm ( 0 ) Bộ lọc No Data ntbinh.ductruong 1 Điều hành xe Kho hàng …" at bounding box center [304, 163] width 609 height 327
click at [91, 85] on input "0961877" at bounding box center [92, 88] width 86 height 14
click at [96, 104] on div "0961877882 - 0342855630" at bounding box center [92, 104] width 76 height 9
type input "0961877882"
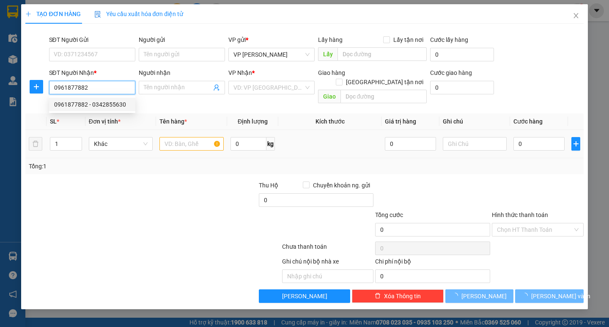
type input "0342855630"
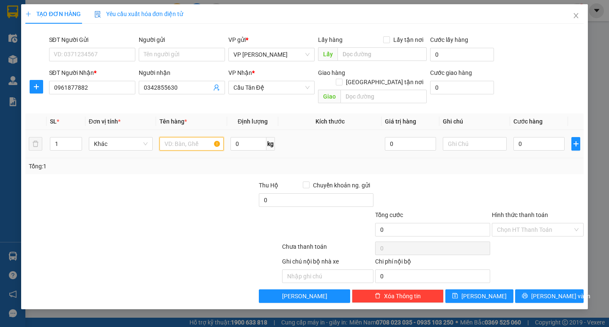
drag, startPoint x: 195, startPoint y: 138, endPoint x: 192, endPoint y: 130, distance: 8.3
click at [195, 138] on input "text" at bounding box center [191, 144] width 64 height 14
type input "1 hộp răng"
click at [524, 138] on input "0" at bounding box center [538, 144] width 51 height 14
click at [518, 138] on input "0" at bounding box center [538, 144] width 51 height 14
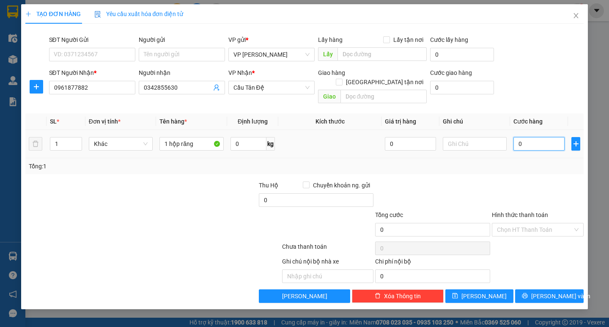
type input "30"
click at [520, 168] on div "Transit Pickup Surcharge Ids Transit Deliver Surcharge Ids Transit Deliver Surc…" at bounding box center [304, 166] width 558 height 272
type input "30.000"
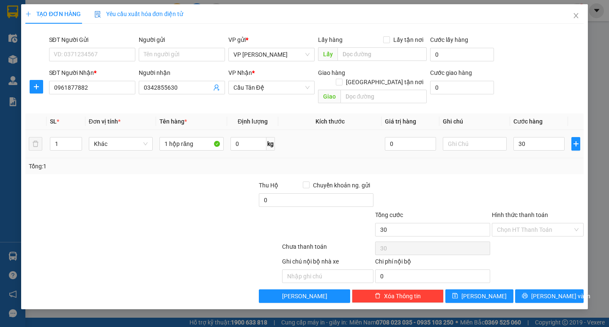
type input "30.000"
click at [543, 223] on input "Hình thức thanh toán" at bounding box center [535, 229] width 76 height 13
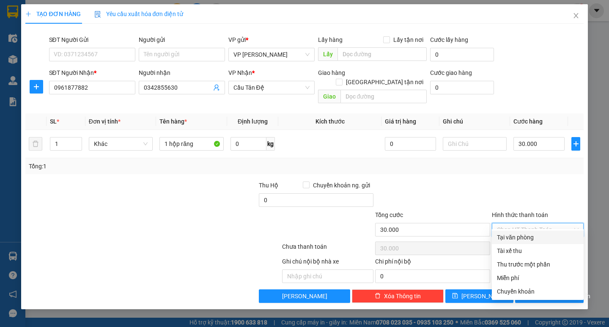
click at [543, 226] on input "Hình thức thanh toán" at bounding box center [535, 229] width 76 height 13
click at [536, 244] on div "Tại văn phòng" at bounding box center [538, 237] width 92 height 14
type input "0"
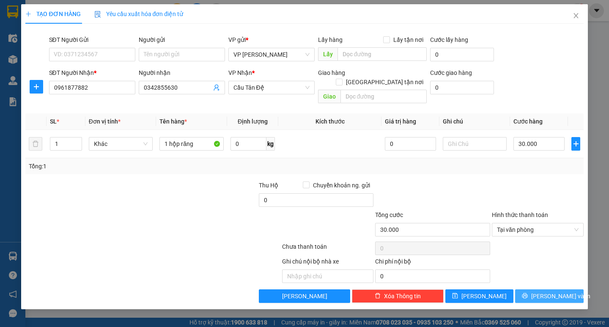
drag, startPoint x: 549, startPoint y: 279, endPoint x: 551, endPoint y: 285, distance: 5.6
click at [549, 280] on div "Transit Pickup Surcharge Ids Transit Deliver Surcharge Ids Transit Deliver Surc…" at bounding box center [304, 166] width 558 height 272
click at [551, 291] on span "[PERSON_NAME] và In" at bounding box center [560, 295] width 59 height 9
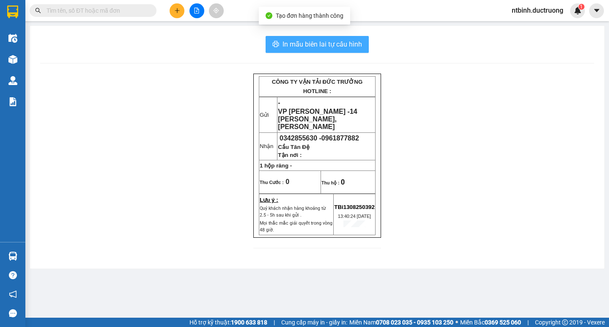
click at [339, 48] on span "In mẫu biên lai tự cấu hình" at bounding box center [323, 44] width 80 height 11
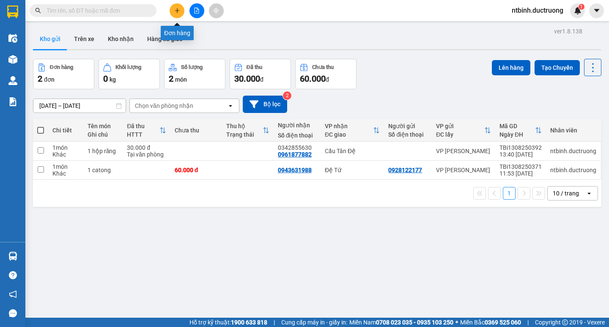
click at [172, 8] on button at bounding box center [177, 10] width 15 height 15
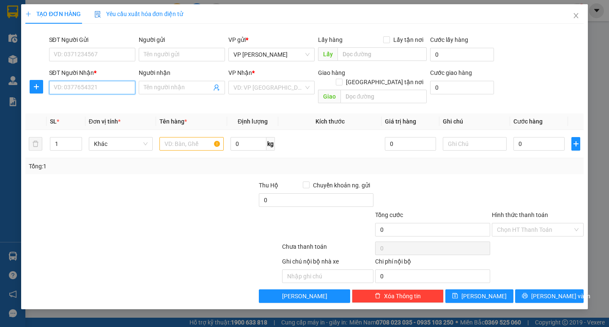
click at [111, 91] on input "SĐT Người Nhận *" at bounding box center [92, 88] width 86 height 14
click at [111, 103] on div "0964722888" at bounding box center [92, 104] width 76 height 9
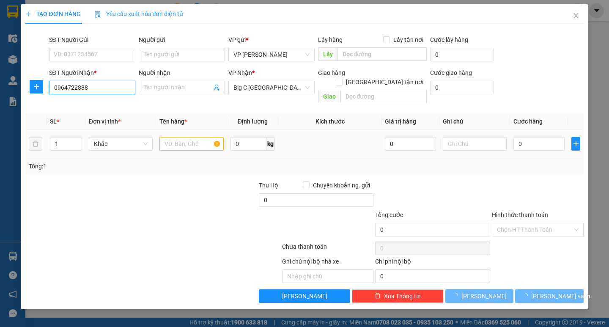
type input "0964722888"
click at [195, 139] on input "text" at bounding box center [191, 144] width 64 height 14
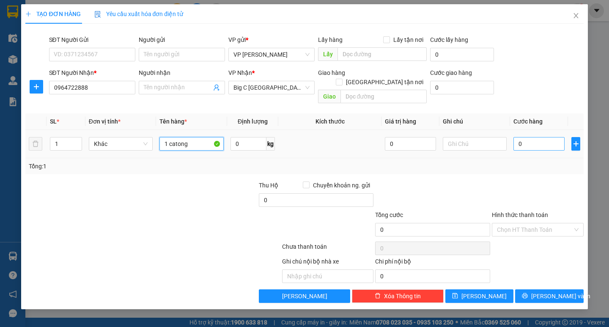
type input "1 catong"
click at [531, 137] on input "0" at bounding box center [538, 144] width 51 height 14
click at [519, 137] on input "0" at bounding box center [538, 144] width 51 height 14
type input "50"
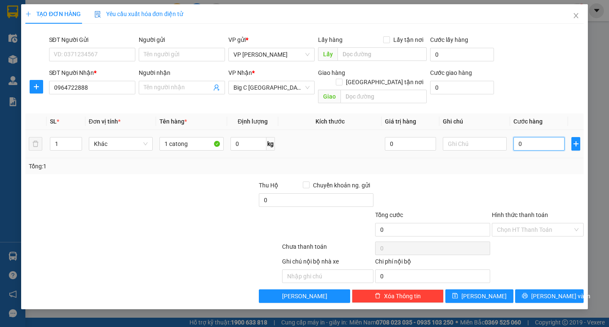
type input "50"
click at [525, 162] on div "Tổng: 1" at bounding box center [304, 166] width 551 height 9
type input "50.000"
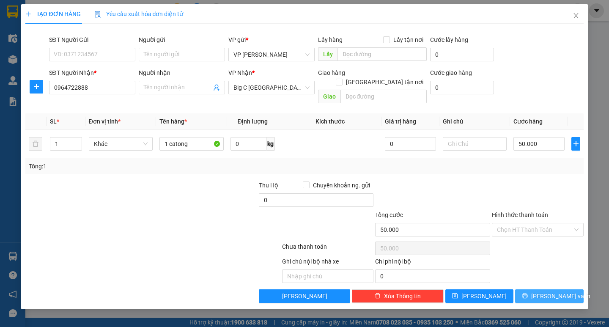
click at [548, 291] on span "[PERSON_NAME] và In" at bounding box center [560, 295] width 59 height 9
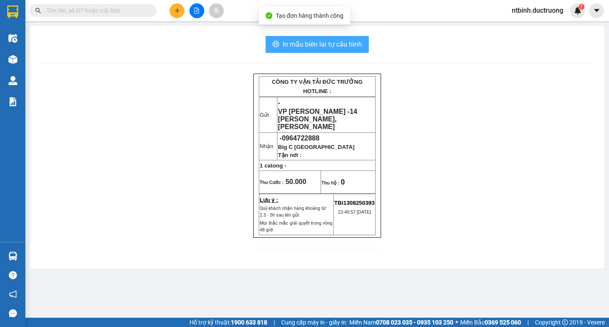
click at [329, 41] on span "In mẫu biên lai tự cấu hình" at bounding box center [323, 44] width 80 height 11
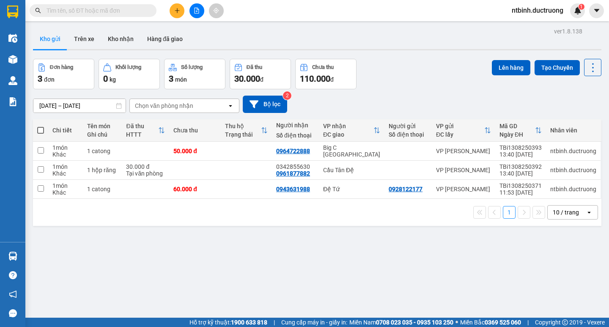
click at [177, 7] on button at bounding box center [177, 10] width 15 height 15
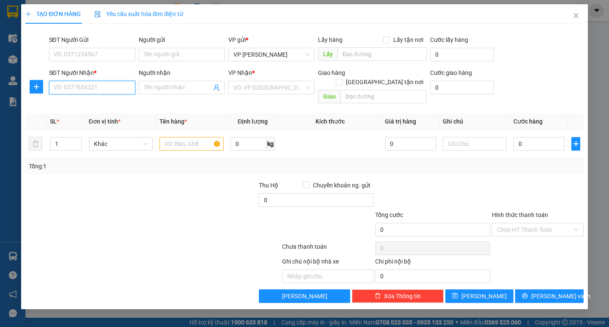
click at [89, 90] on input "SĐT Người Nhận *" at bounding box center [92, 88] width 86 height 14
type input "0948249968"
click at [255, 89] on input "search" at bounding box center [268, 87] width 70 height 13
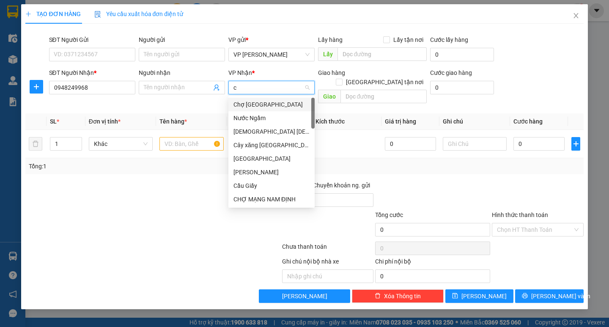
type input "ca"
click at [267, 146] on div "Cầu Đá [GEOGRAPHIC_DATA]" at bounding box center [271, 144] width 76 height 9
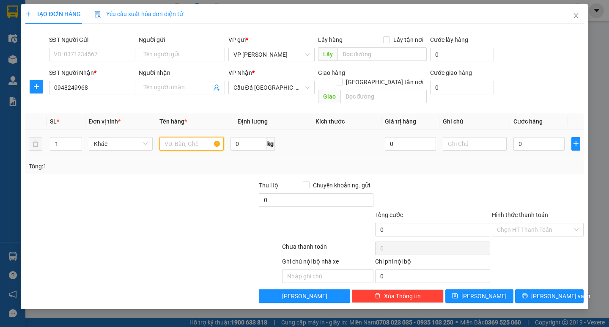
click at [187, 137] on input "text" at bounding box center [191, 144] width 64 height 14
type input "1 xốdp"
click at [522, 137] on input "0" at bounding box center [538, 144] width 51 height 14
click at [512, 133] on td "0" at bounding box center [539, 144] width 58 height 28
click at [528, 139] on input "0" at bounding box center [538, 144] width 51 height 14
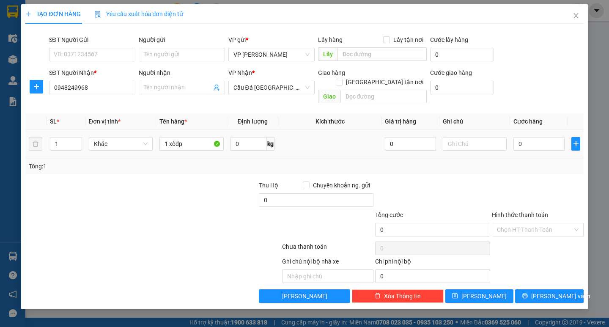
click at [513, 139] on td "0" at bounding box center [539, 144] width 58 height 28
click at [530, 137] on input "0" at bounding box center [538, 144] width 51 height 14
click at [518, 140] on input "0" at bounding box center [538, 144] width 51 height 14
type input "50"
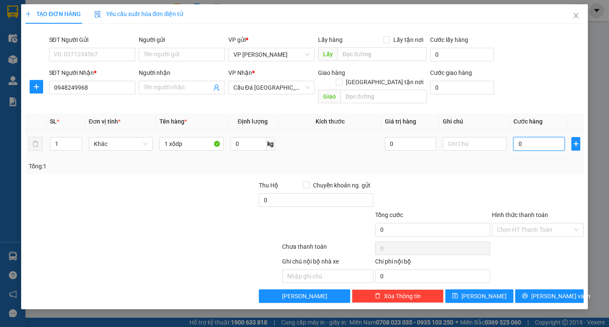
type input "50"
click at [513, 162] on div "Tổng: 1" at bounding box center [304, 166] width 558 height 16
type input "50.000"
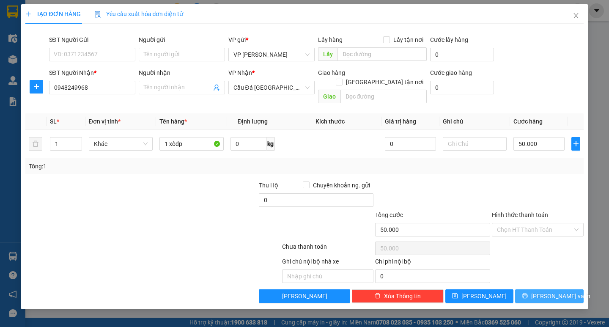
click at [555, 291] on span "[PERSON_NAME] và In" at bounding box center [560, 295] width 59 height 9
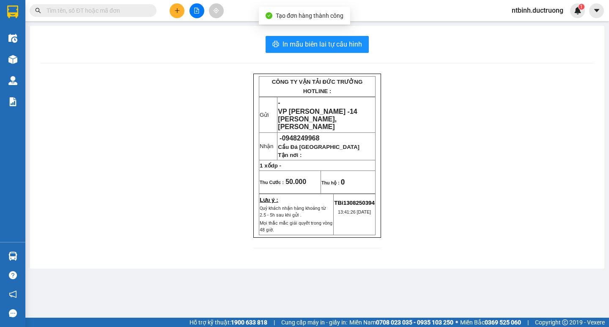
click at [336, 34] on div "In mẫu biên lai tự cấu hình CÔNG TY VẬN TẢI ĐỨC TRƯỞNG HOTLINE : Gửi - VP [PERS…" at bounding box center [317, 147] width 574 height 243
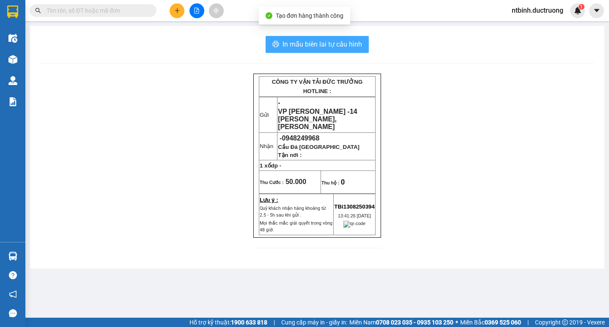
click at [334, 40] on span "In mẫu biên lai tự cấu hình" at bounding box center [323, 44] width 80 height 11
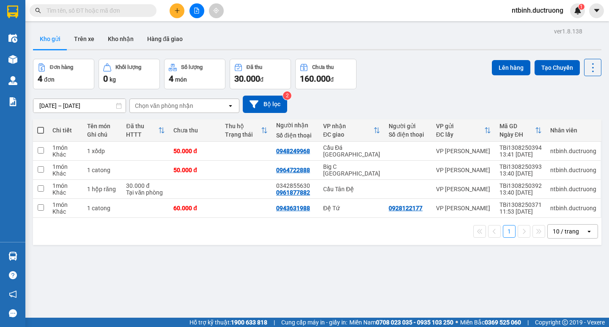
click at [195, 14] on button at bounding box center [196, 10] width 15 height 15
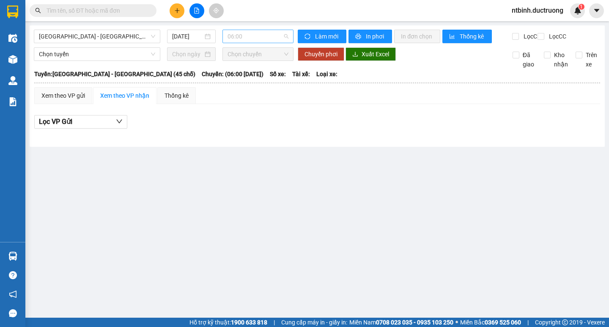
click at [245, 37] on span "06:00" at bounding box center [258, 36] width 61 height 13
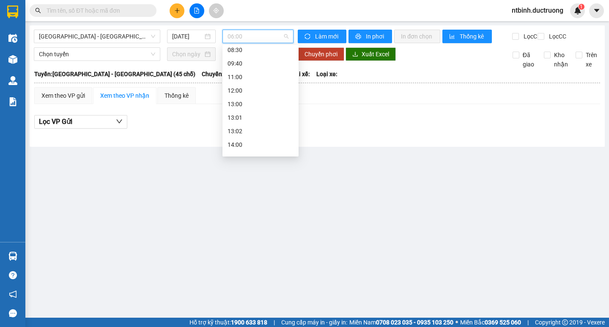
scroll to position [80, 0]
click at [249, 126] on div "14:00" at bounding box center [261, 122] width 66 height 9
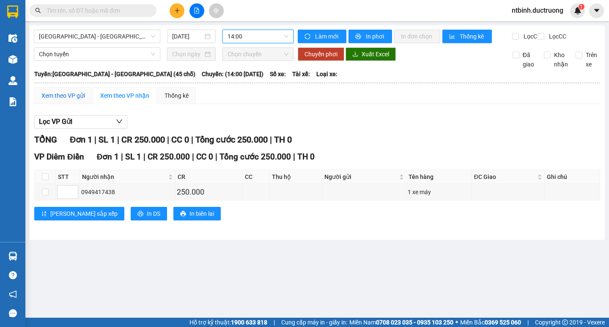
click at [68, 100] on div "Xem theo VP gửi" at bounding box center [63, 95] width 44 height 9
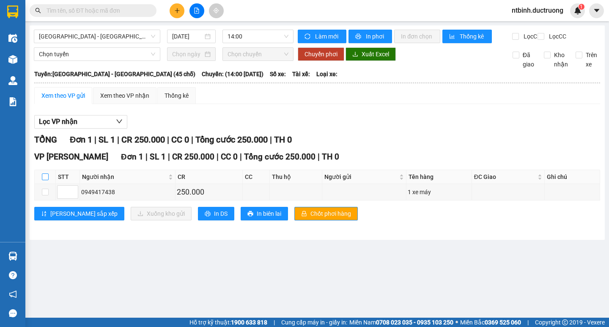
click at [45, 180] on input "checkbox" at bounding box center [45, 176] width 7 height 7
checkbox input "true"
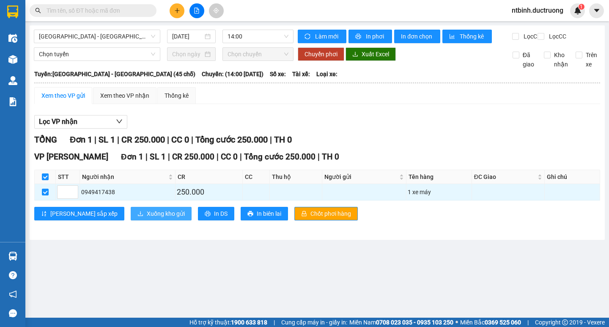
click at [131, 215] on button "Xuống kho gửi" at bounding box center [161, 214] width 61 height 14
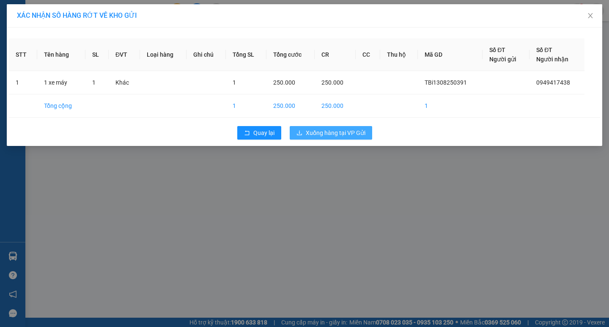
click at [320, 134] on span "Xuống hàng tại VP Gửi" at bounding box center [336, 132] width 60 height 9
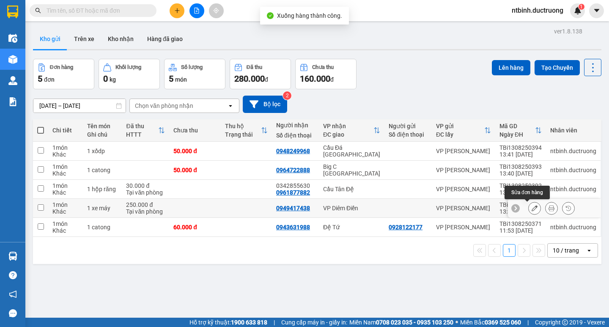
click at [532, 206] on icon at bounding box center [535, 208] width 6 height 6
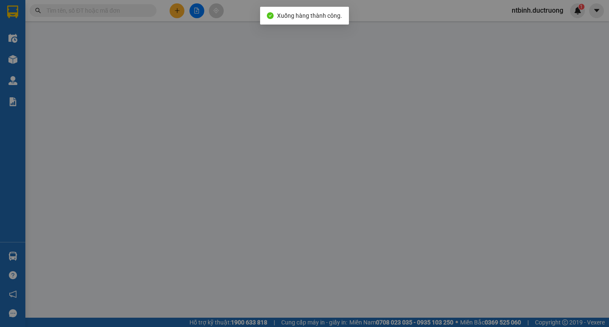
type input "0949417438"
type input "250.000"
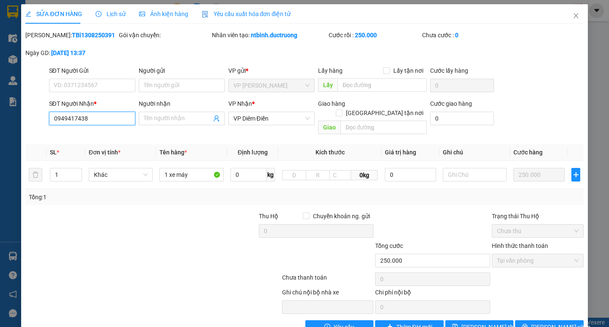
click at [96, 122] on input "0949417438" at bounding box center [92, 119] width 86 height 14
type input "0949418859"
click at [497, 320] on button "[PERSON_NAME] thay đổi" at bounding box center [479, 327] width 68 height 14
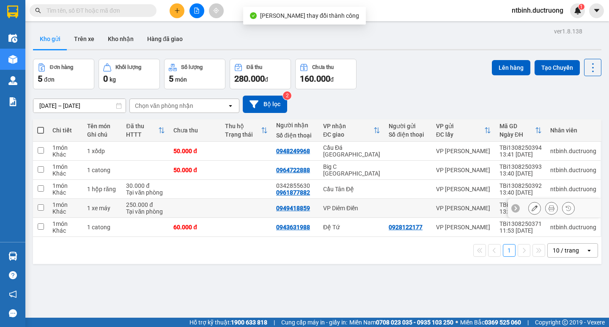
click at [173, 209] on td at bounding box center [194, 208] width 51 height 19
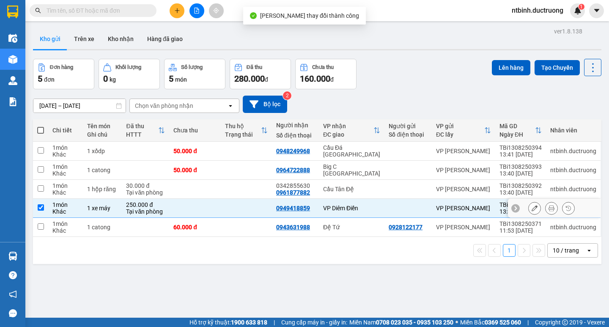
click at [188, 199] on td at bounding box center [194, 208] width 51 height 19
checkbox input "false"
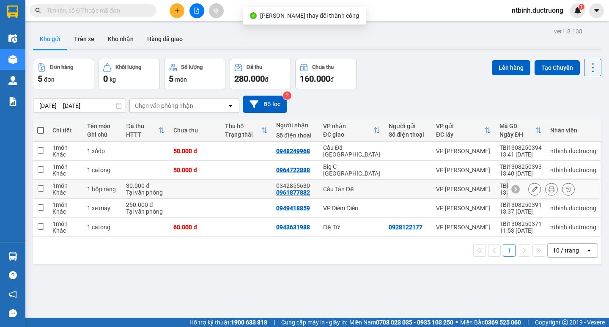
click at [198, 189] on td at bounding box center [194, 189] width 51 height 19
checkbox input "true"
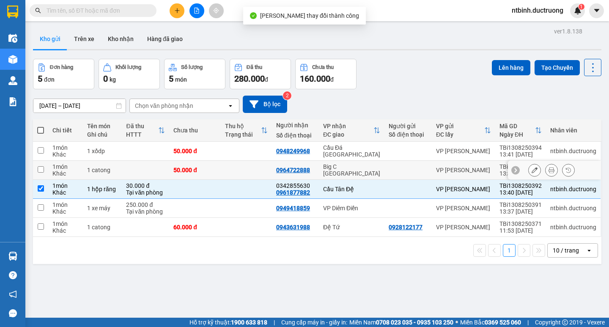
click at [217, 177] on td "50.000 đ" at bounding box center [194, 170] width 51 height 19
checkbox input "true"
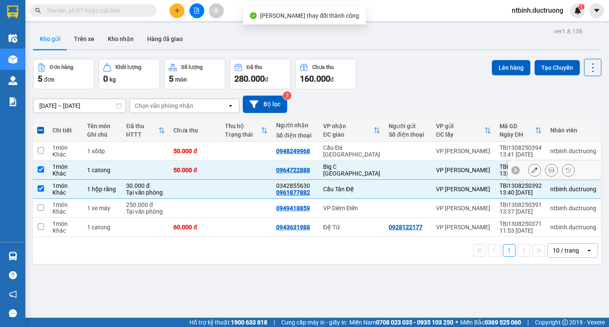
click at [226, 151] on td at bounding box center [246, 151] width 51 height 19
checkbox input "true"
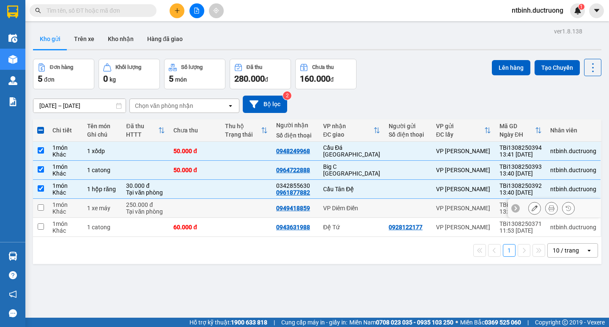
click at [211, 201] on td at bounding box center [194, 208] width 51 height 19
checkbox input "true"
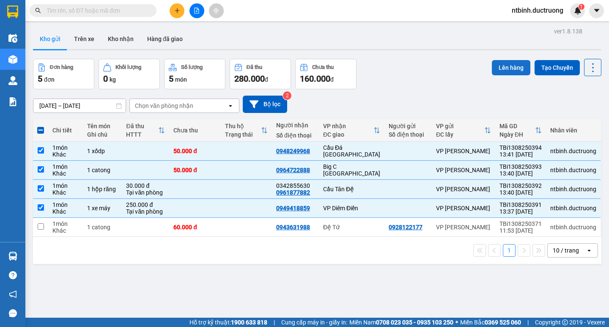
click at [499, 62] on button "Lên hàng" at bounding box center [511, 67] width 38 height 15
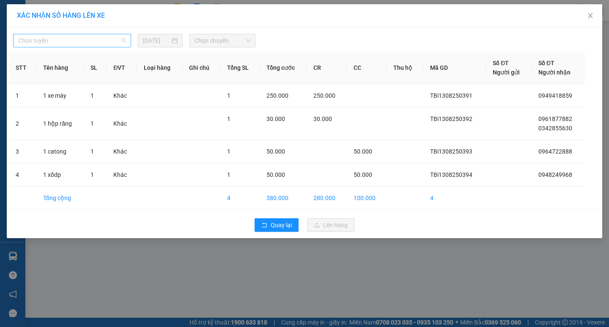
click at [112, 38] on span "Chọn tuyến" at bounding box center [72, 40] width 108 height 13
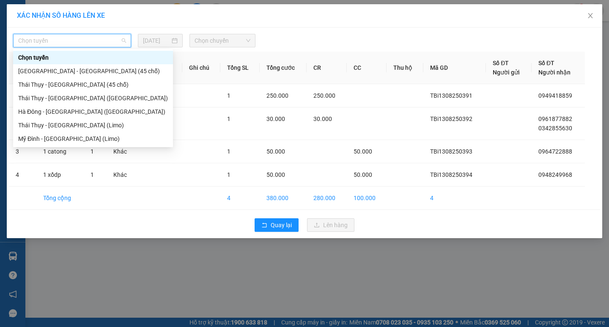
click at [103, 63] on div "Chọn tuyến" at bounding box center [93, 58] width 160 height 14
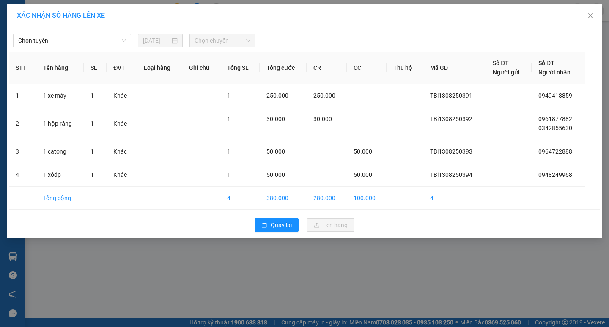
click at [101, 67] on th "SL" at bounding box center [95, 68] width 23 height 33
click at [102, 31] on div "Chọn tuyến [DATE] Chọn chuyến" at bounding box center [304, 39] width 591 height 18
click at [98, 42] on span "Chọn tuyến" at bounding box center [72, 40] width 108 height 13
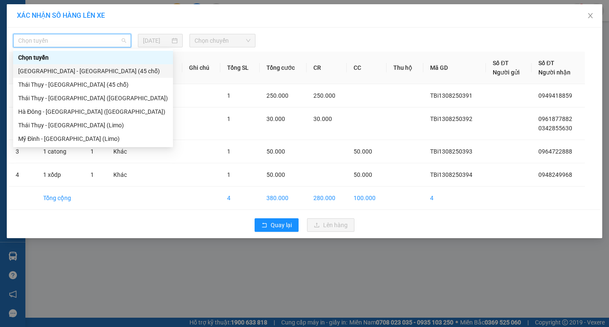
click at [94, 66] on div "[GEOGRAPHIC_DATA] - [GEOGRAPHIC_DATA] (45 chỗ)" at bounding box center [93, 71] width 160 height 14
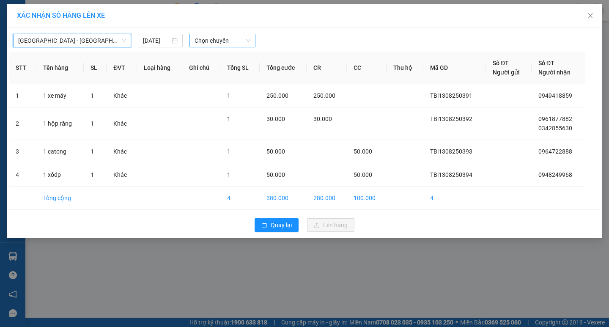
click at [204, 38] on span "Chọn chuyến" at bounding box center [223, 40] width 56 height 13
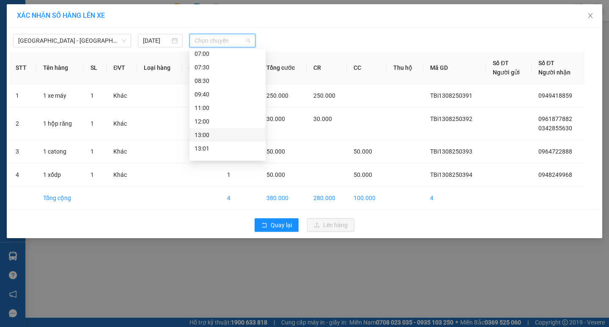
scroll to position [74, 0]
click at [212, 134] on div "14:00" at bounding box center [228, 132] width 66 height 9
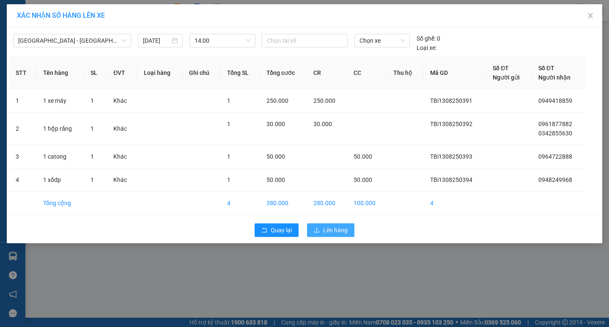
click at [335, 224] on button "Lên hàng" at bounding box center [330, 230] width 47 height 14
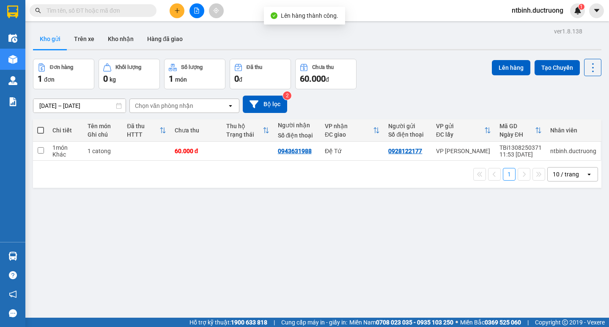
click at [204, 14] on div at bounding box center [196, 10] width 63 height 15
click at [197, 8] on icon "file-add" at bounding box center [197, 11] width 5 height 6
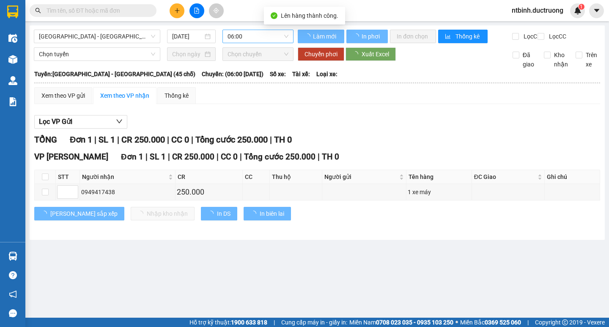
click at [261, 41] on span "06:00" at bounding box center [258, 36] width 61 height 13
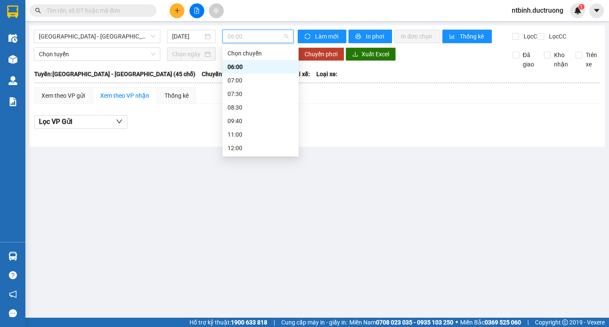
drag, startPoint x: 289, startPoint y: 61, endPoint x: 294, endPoint y: 112, distance: 51.4
click at [294, 112] on div "Chọn chuyến 06:00 07:00 07:30 08:30 09:40 11:00 12:00 13:00 13:01 13:02 14:00 1…" at bounding box center [260, 101] width 76 height 108
click at [257, 128] on div "14:00" at bounding box center [260, 123] width 76 height 14
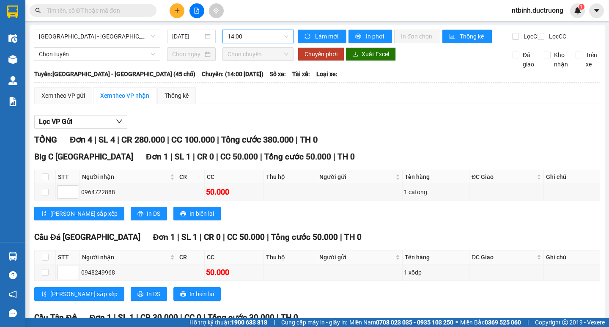
click at [82, 136] on div "Lọc VP Gửi TỔNG Đơn 4 | SL 4 | CR 280.000 | CC 100.000 | Tổng cước 380.000 | T…" at bounding box center [317, 291] width 566 height 361
click at [81, 128] on button "Lọc VP Gửi" at bounding box center [80, 122] width 93 height 14
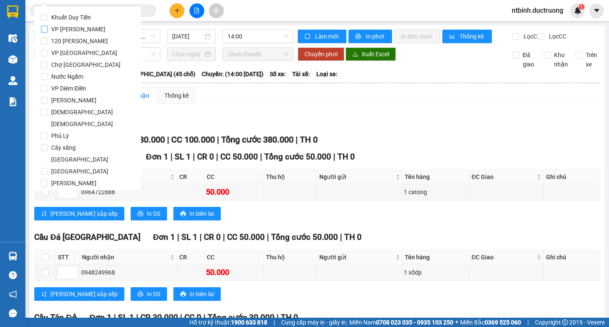
click at [67, 27] on span "VP [PERSON_NAME]" at bounding box center [78, 29] width 61 height 12
click at [48, 27] on input "VP [PERSON_NAME]" at bounding box center [44, 29] width 7 height 7
checkbox input "true"
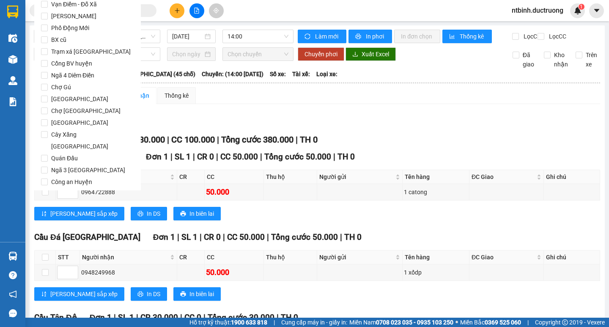
scroll to position [704, 0]
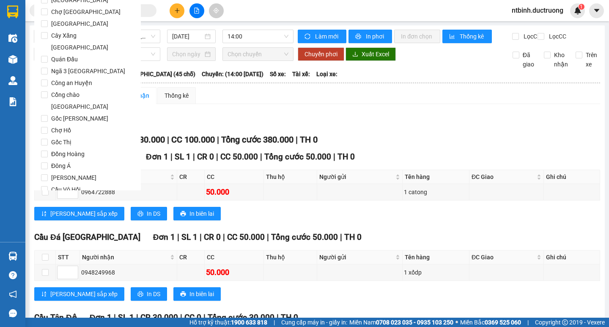
click at [47, 231] on button "Lọc" at bounding box center [52, 238] width 23 height 14
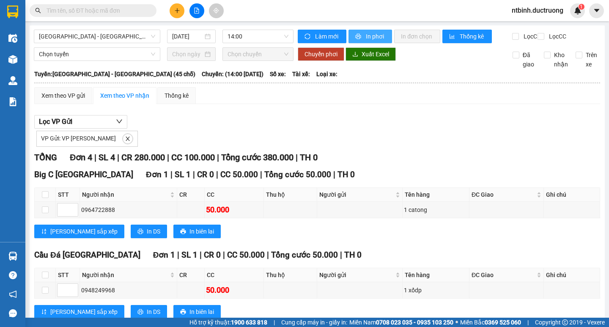
click at [355, 30] on button "In phơi" at bounding box center [370, 37] width 44 height 14
click at [63, 100] on div "Xem theo VP gửi" at bounding box center [63, 95] width 44 height 9
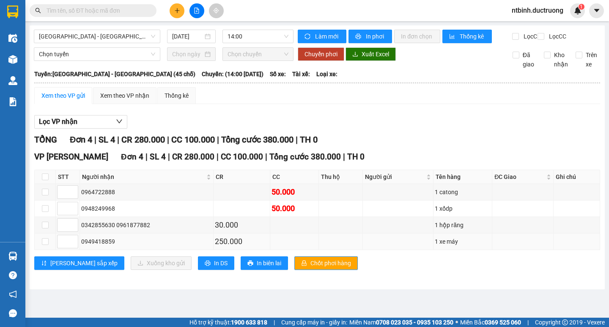
click at [51, 250] on td at bounding box center [45, 241] width 21 height 16
click at [44, 245] on input "checkbox" at bounding box center [45, 241] width 7 height 7
checkbox input "true"
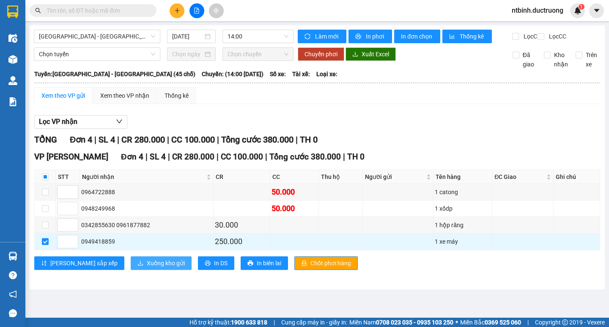
click at [147, 268] on span "Xuống kho gửi" at bounding box center [166, 262] width 38 height 9
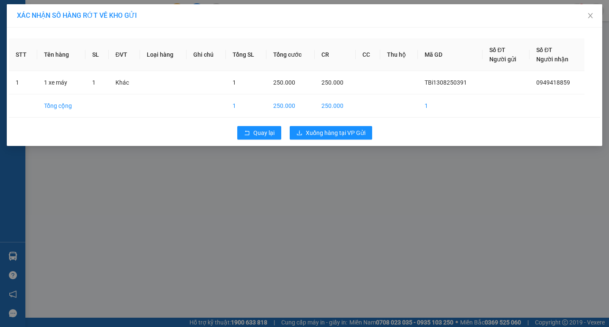
click at [359, 126] on div "Quay lại Xuống hàng tại VP Gửi" at bounding box center [304, 133] width 591 height 22
click at [353, 133] on span "Xuống hàng tại VP Gửi" at bounding box center [336, 132] width 60 height 9
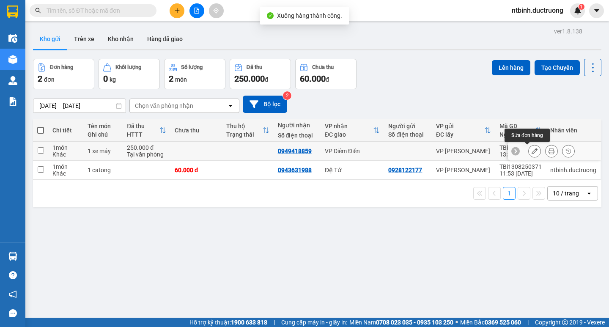
click at [529, 152] on button at bounding box center [535, 151] width 12 height 15
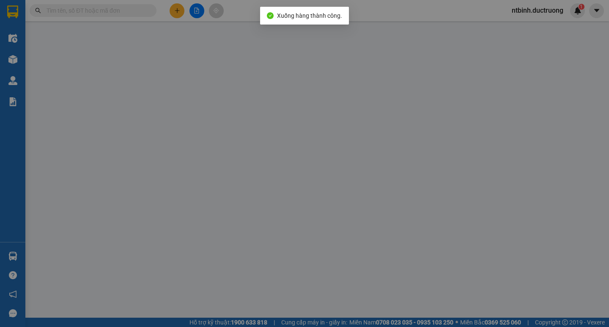
type input "0949418859"
type input "250.000"
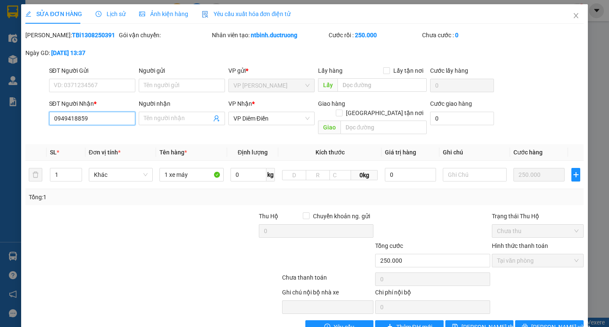
click at [105, 122] on input "0949418859" at bounding box center [92, 119] width 86 height 14
type input "0949418653"
click at [486, 320] on button "[PERSON_NAME] thay đổi" at bounding box center [479, 327] width 68 height 14
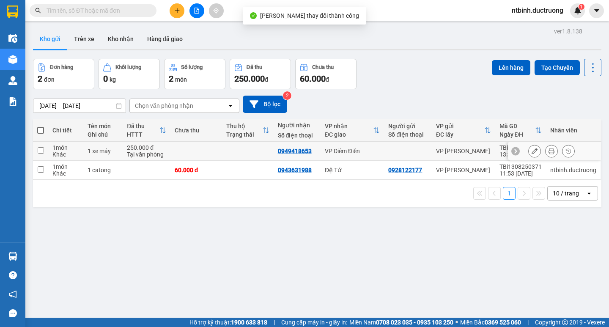
click at [200, 152] on td at bounding box center [196, 151] width 52 height 19
checkbox input "true"
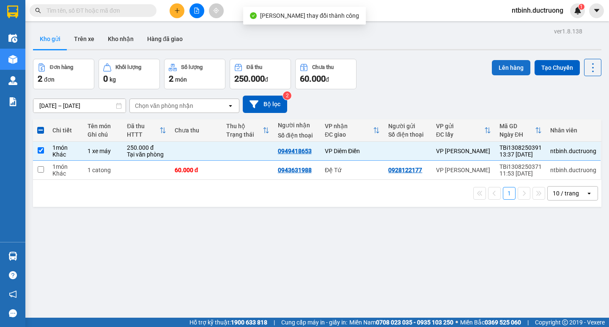
click at [498, 62] on button "Lên hàng" at bounding box center [511, 67] width 38 height 15
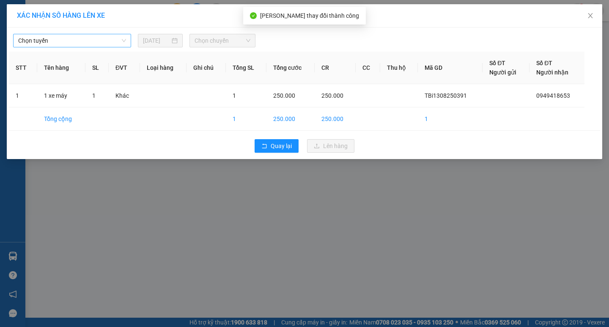
click at [41, 40] on span "Chọn tuyến" at bounding box center [72, 40] width 108 height 13
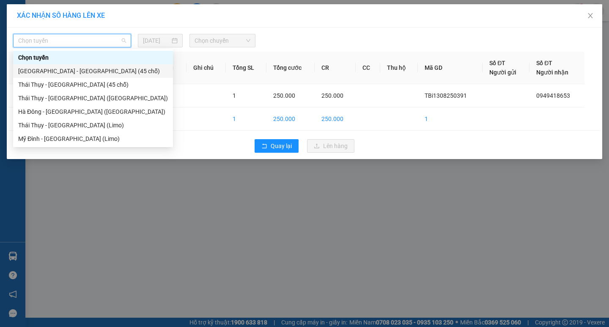
click at [60, 76] on div "[GEOGRAPHIC_DATA] - [GEOGRAPHIC_DATA] (45 chỗ)" at bounding box center [93, 71] width 160 height 14
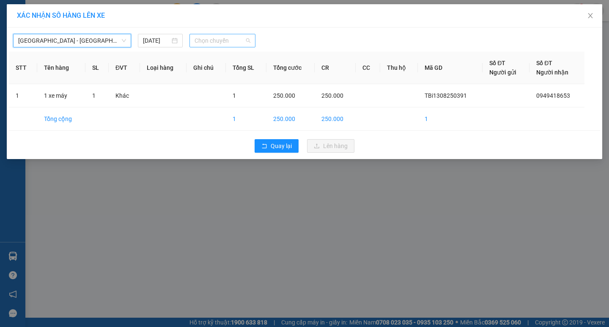
click at [212, 36] on span "Chọn chuyến" at bounding box center [223, 40] width 56 height 13
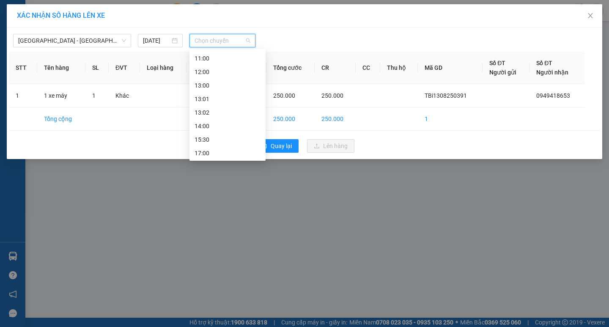
scroll to position [85, 0]
click at [215, 126] on div "14:00" at bounding box center [228, 121] width 66 height 9
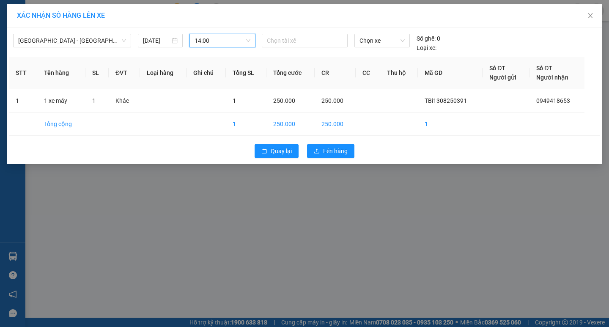
click at [402, 163] on div "[GEOGRAPHIC_DATA] - [GEOGRAPHIC_DATA] (45 chỗ) [DATE] 14:00 14:00 Chọn tài xế C…" at bounding box center [304, 95] width 595 height 137
click at [331, 145] on button "Lên hàng" at bounding box center [330, 151] width 47 height 14
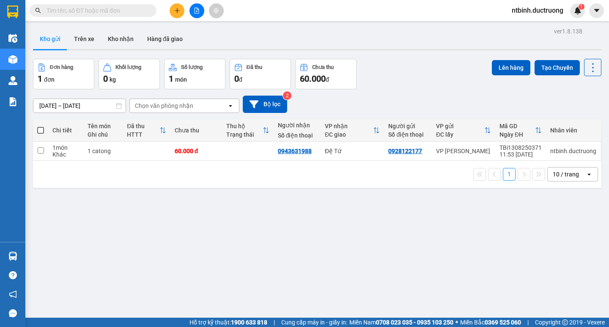
click at [181, 12] on button at bounding box center [177, 10] width 15 height 15
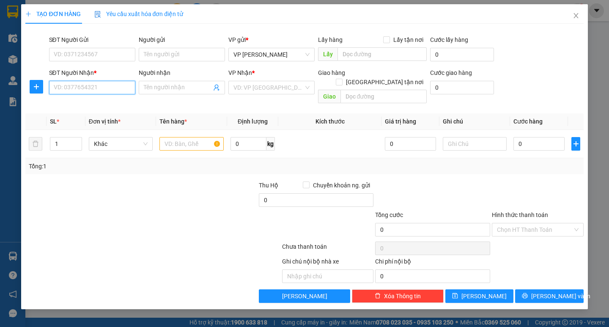
click at [103, 83] on input "SĐT Người Nhận *" at bounding box center [92, 88] width 86 height 14
click at [71, 107] on div "0915290555" at bounding box center [92, 104] width 76 height 9
type input "0915290555"
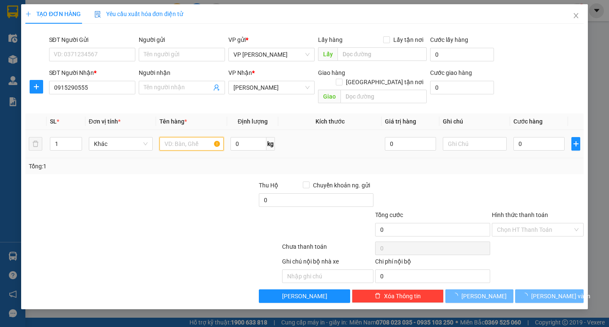
click at [181, 138] on input "text" at bounding box center [191, 144] width 64 height 14
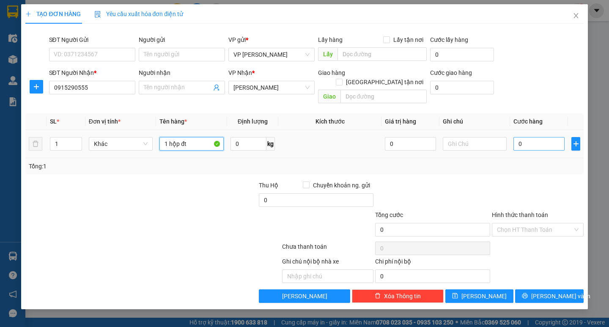
type input "1 hộp đt"
click at [527, 137] on input "0" at bounding box center [538, 144] width 51 height 14
click at [520, 137] on input "0" at bounding box center [538, 144] width 51 height 14
type input "40"
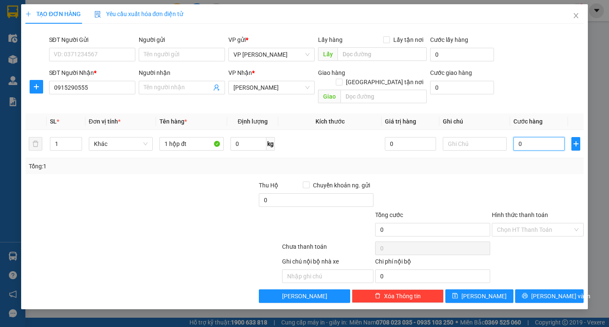
type input "40"
type input "0"
type input "50"
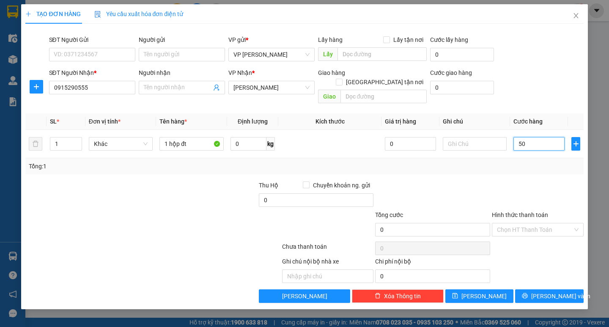
type input "50"
click at [528, 293] on icon "printer" at bounding box center [525, 296] width 6 height 6
type input "50.000"
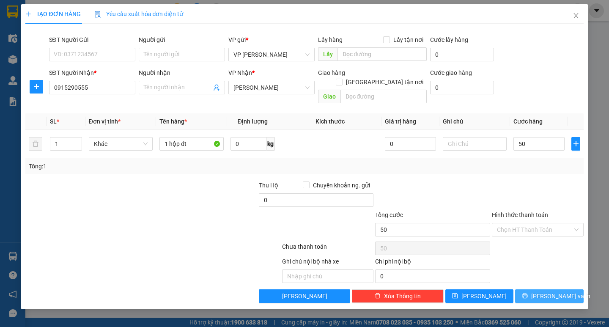
type input "50.000"
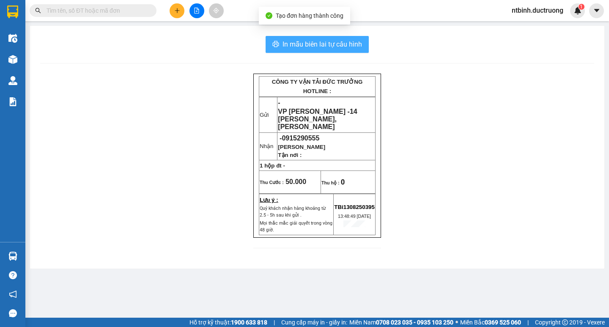
click at [324, 40] on span "In mẫu biên lai tự cấu hình" at bounding box center [323, 44] width 80 height 11
